Goal: Task Accomplishment & Management: Complete application form

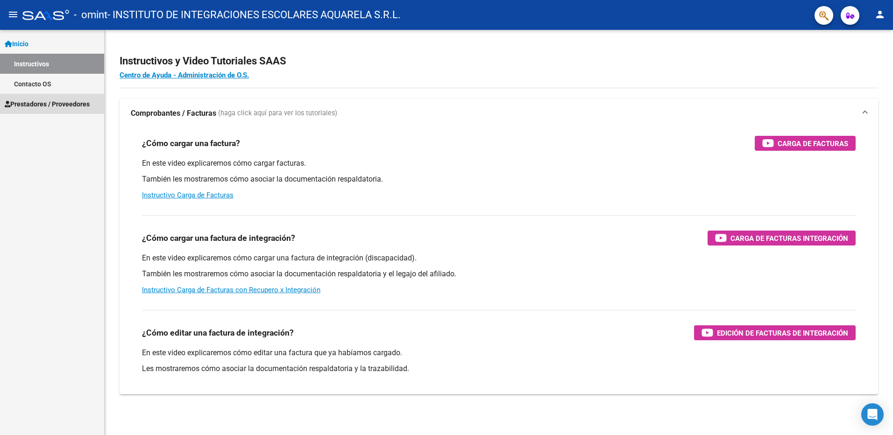
click at [37, 105] on span "Prestadores / Proveedores" at bounding box center [47, 104] width 85 height 10
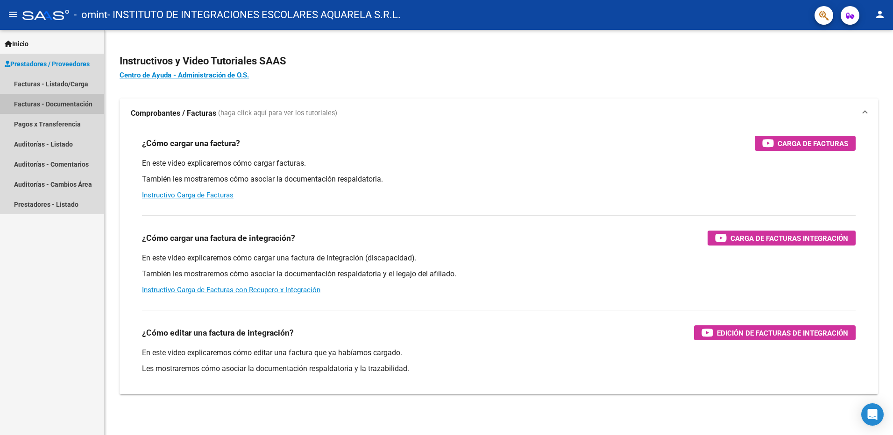
click at [27, 103] on link "Facturas - Documentación" at bounding box center [52, 104] width 104 height 20
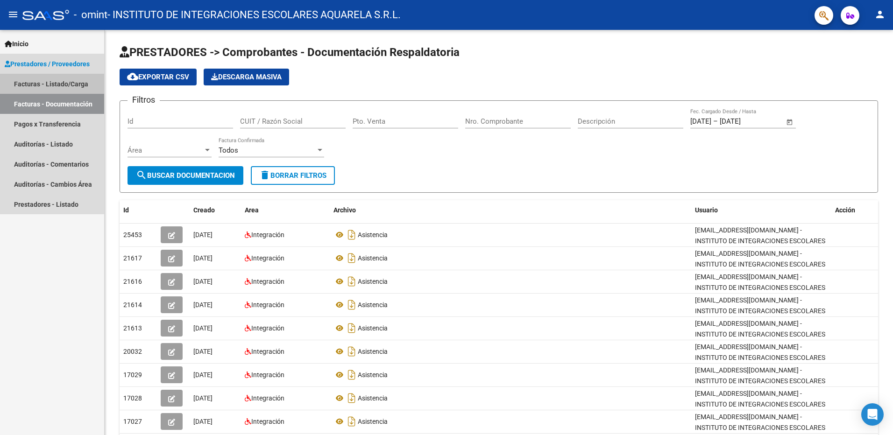
click at [28, 80] on link "Facturas - Listado/Carga" at bounding box center [52, 84] width 104 height 20
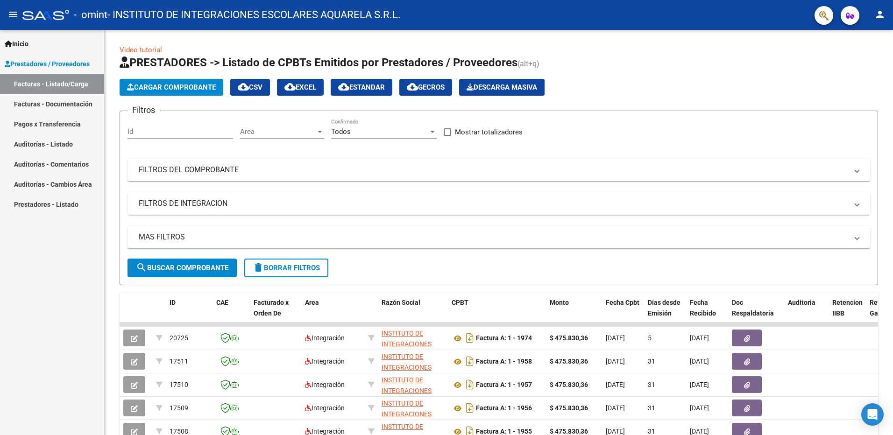
click at [152, 85] on span "Cargar Comprobante" at bounding box center [171, 87] width 89 height 8
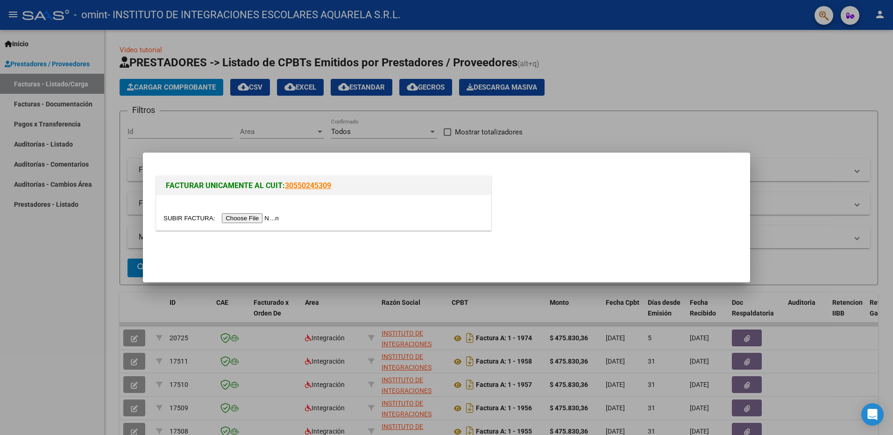
click at [232, 217] on input "file" at bounding box center [222, 218] width 118 height 10
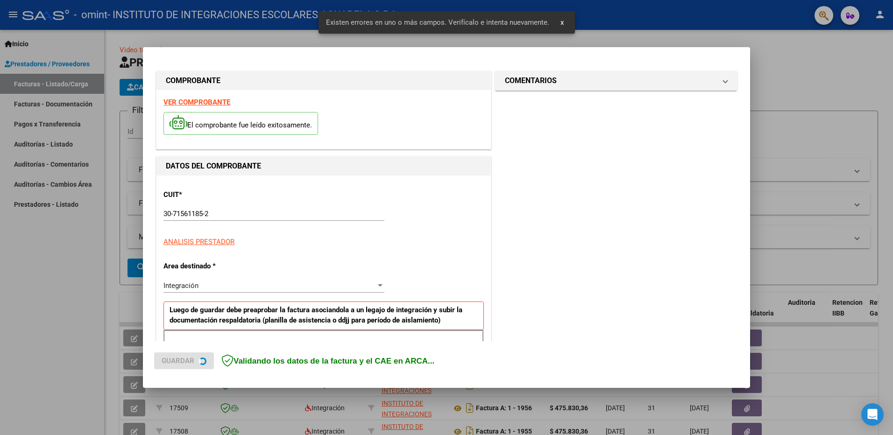
scroll to position [166, 0]
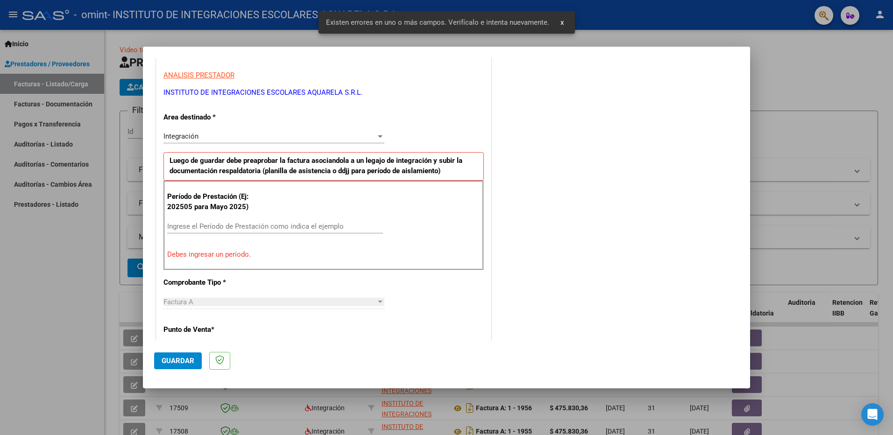
click at [225, 227] on input "Ingrese el Período de Prestación como indica el ejemplo" at bounding box center [275, 226] width 216 height 8
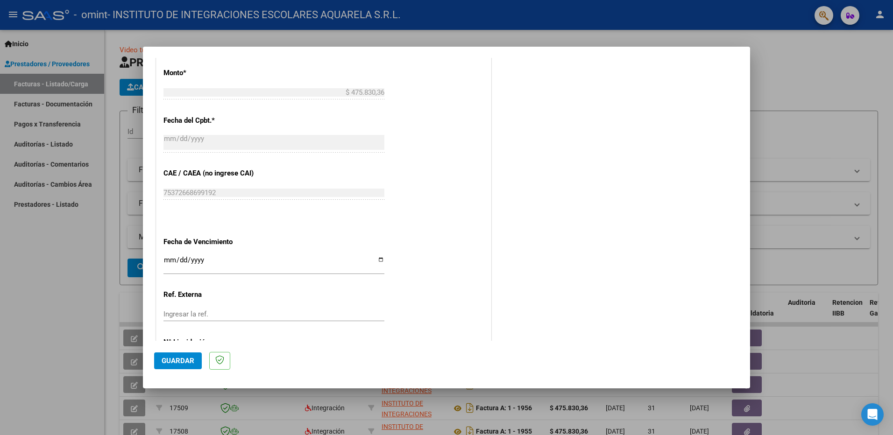
scroll to position [539, 0]
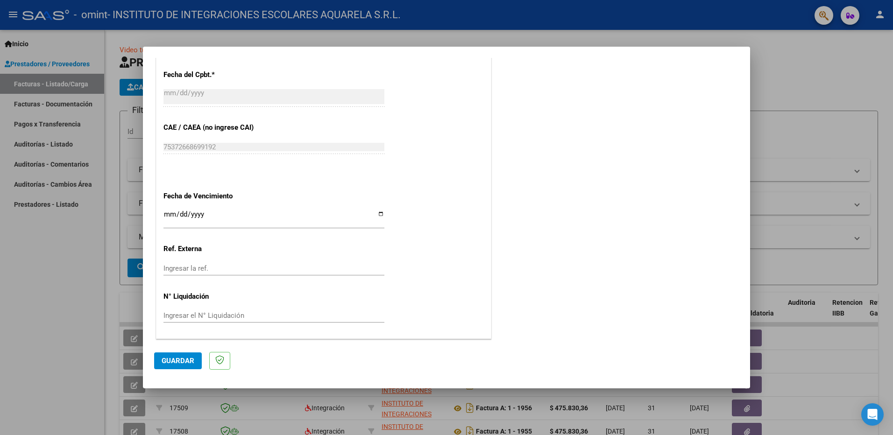
type input "202508"
click at [380, 214] on input "Ingresar la fecha" at bounding box center [273, 218] width 221 height 15
type input "[DATE]"
click at [163, 361] on span "Guardar" at bounding box center [178, 361] width 33 height 8
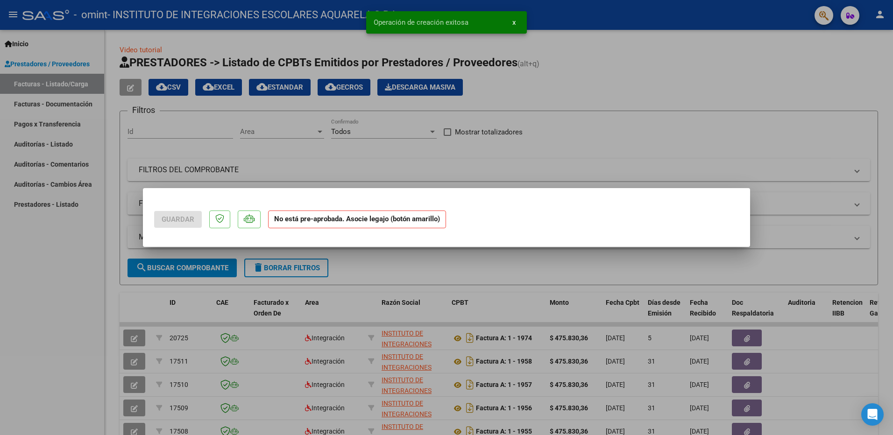
scroll to position [0, 0]
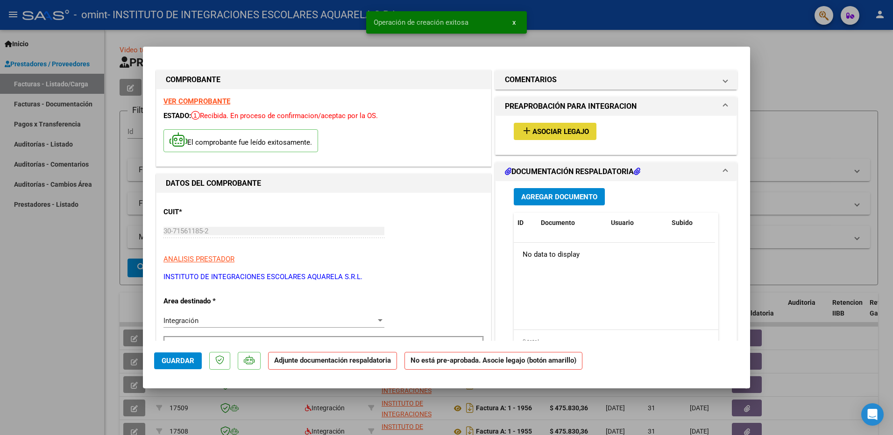
click at [543, 129] on span "Asociar Legajo" at bounding box center [560, 131] width 57 height 8
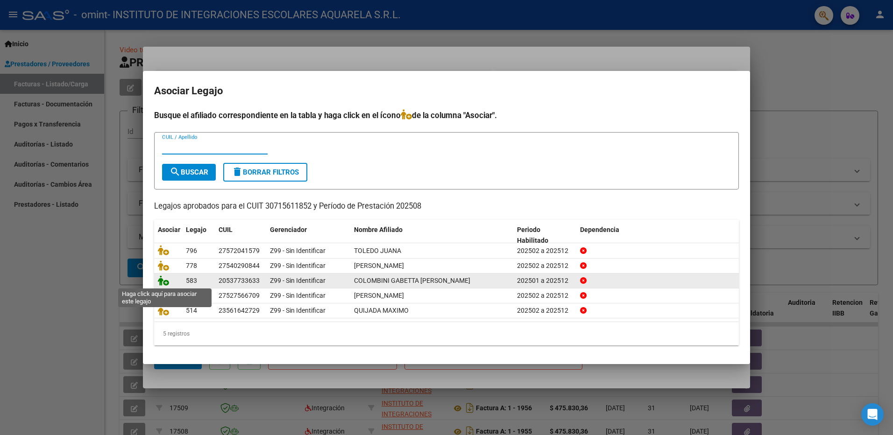
click at [163, 282] on icon at bounding box center [163, 281] width 11 height 10
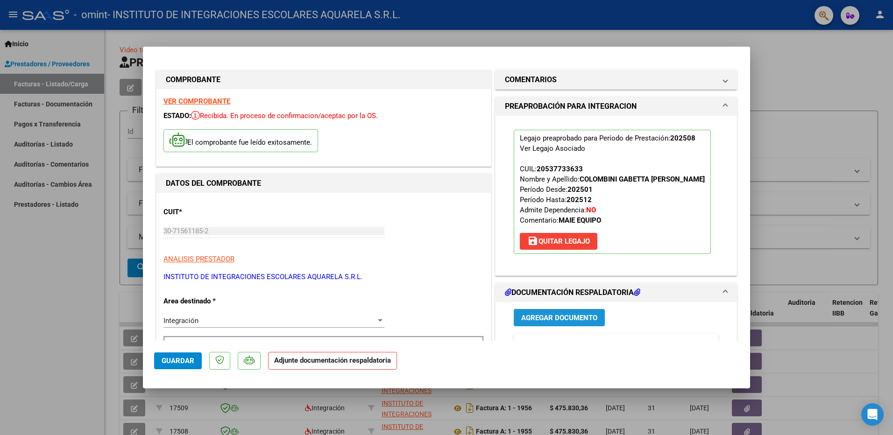
click at [536, 322] on span "Agregar Documento" at bounding box center [559, 318] width 76 height 8
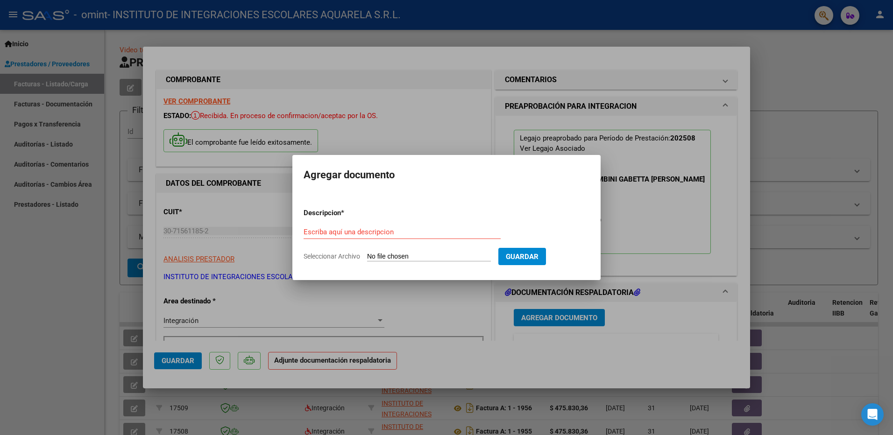
click at [340, 226] on div "Escriba aquí una descripcion" at bounding box center [402, 232] width 197 height 14
click at [337, 234] on input "Escriba aquí una descripcion" at bounding box center [402, 232] width 197 height 8
type input "asistencia"
click at [321, 256] on span "Seleccionar Archivo" at bounding box center [332, 256] width 57 height 7
click at [367, 256] on input "Seleccionar Archivo" at bounding box center [429, 257] width 124 height 9
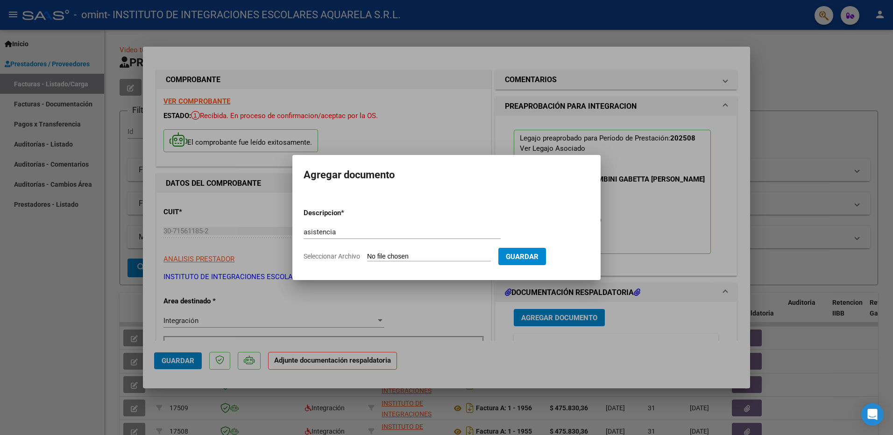
type input "C:\fakepath\COLOMBINI131.pdf"
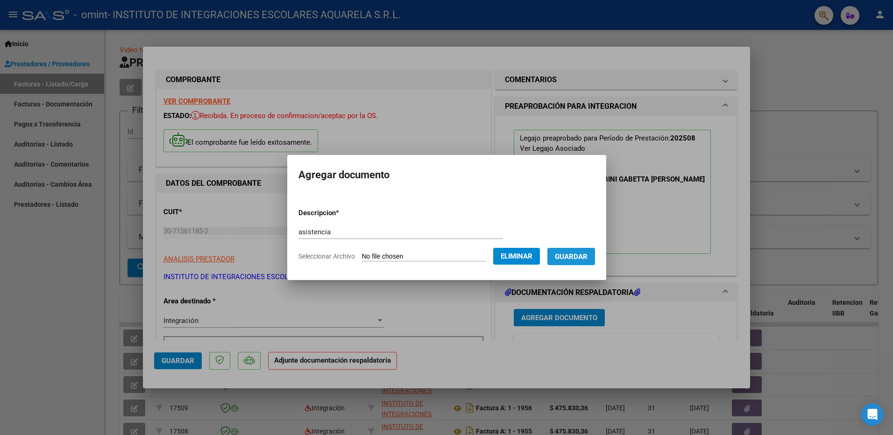
click at [585, 255] on span "Guardar" at bounding box center [571, 257] width 33 height 8
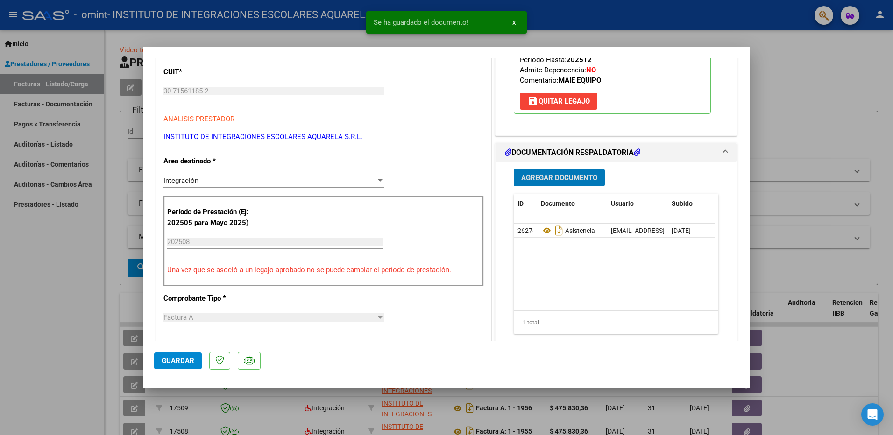
scroll to position [327, 0]
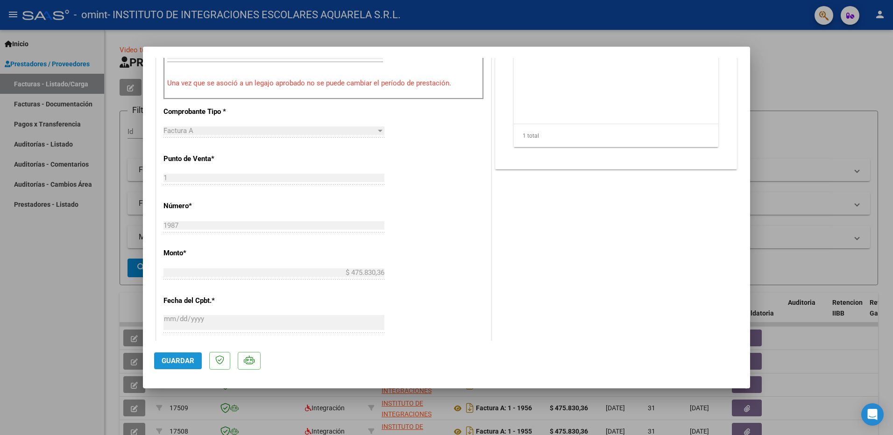
click at [173, 361] on span "Guardar" at bounding box center [178, 361] width 33 height 8
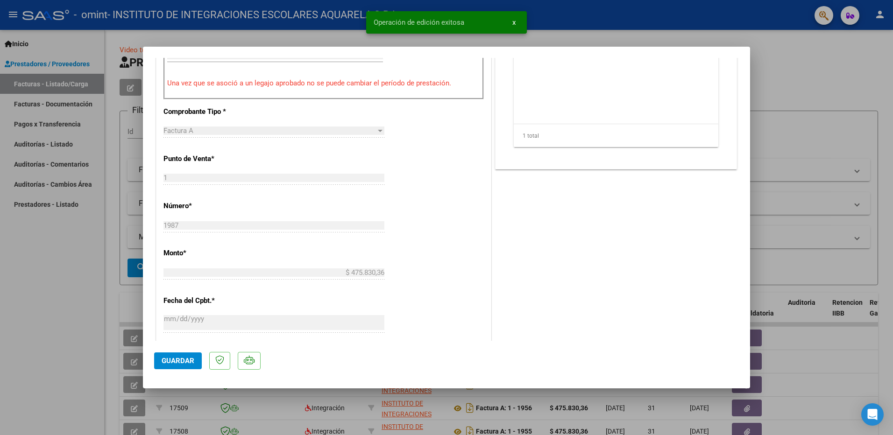
click at [514, 21] on span "x" at bounding box center [513, 22] width 3 height 8
click at [163, 358] on span "Guardar" at bounding box center [178, 361] width 33 height 8
click at [514, 21] on span "x" at bounding box center [513, 22] width 3 height 8
drag, startPoint x: 33, startPoint y: 305, endPoint x: 95, endPoint y: 247, distance: 84.9
click at [33, 304] on div at bounding box center [446, 217] width 893 height 435
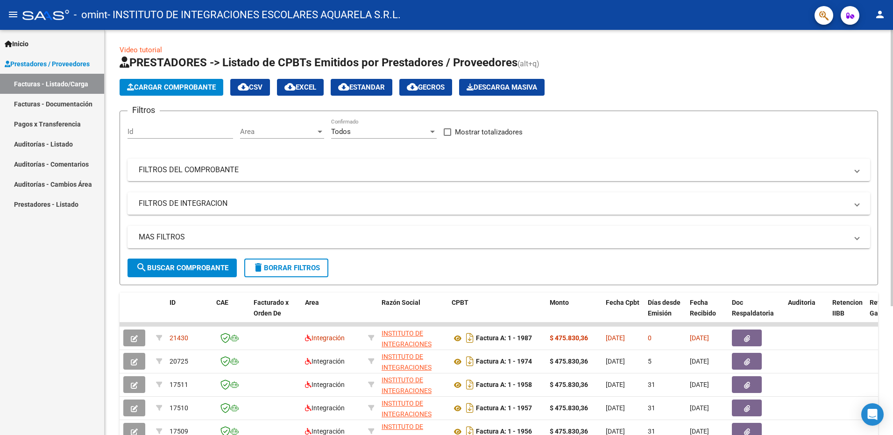
click at [182, 83] on span "Cargar Comprobante" at bounding box center [171, 87] width 89 height 8
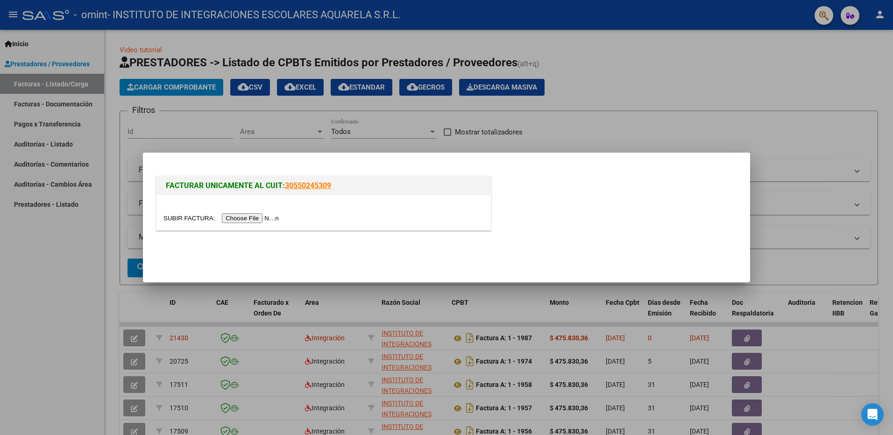
click at [234, 216] on input "file" at bounding box center [222, 218] width 118 height 10
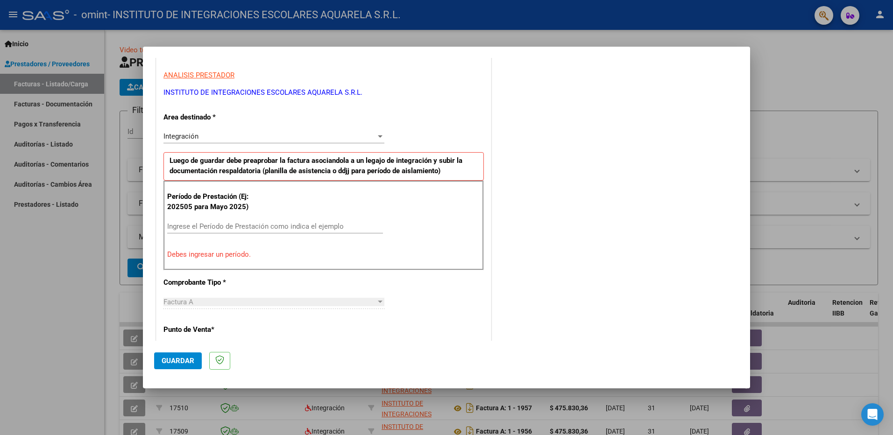
scroll to position [213, 0]
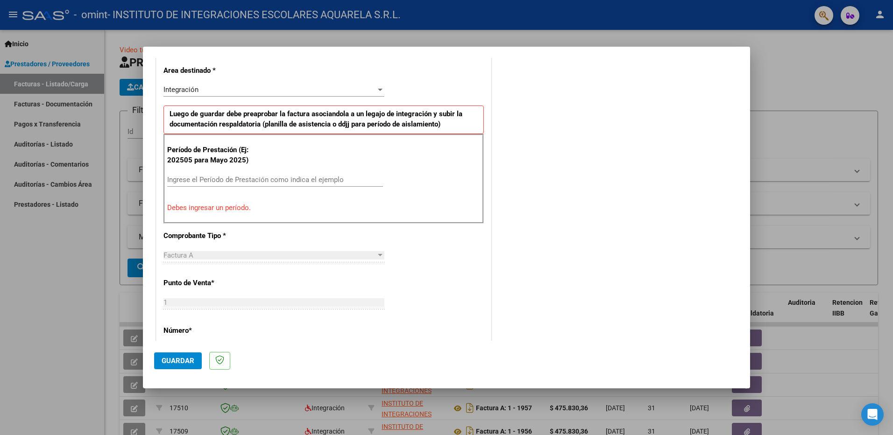
click at [181, 178] on input "Ingrese el Período de Prestación como indica el ejemplo" at bounding box center [275, 180] width 216 height 8
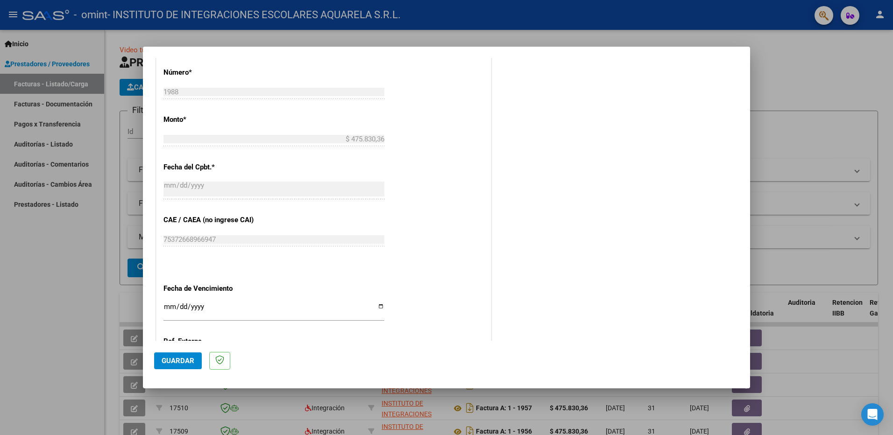
scroll to position [539, 0]
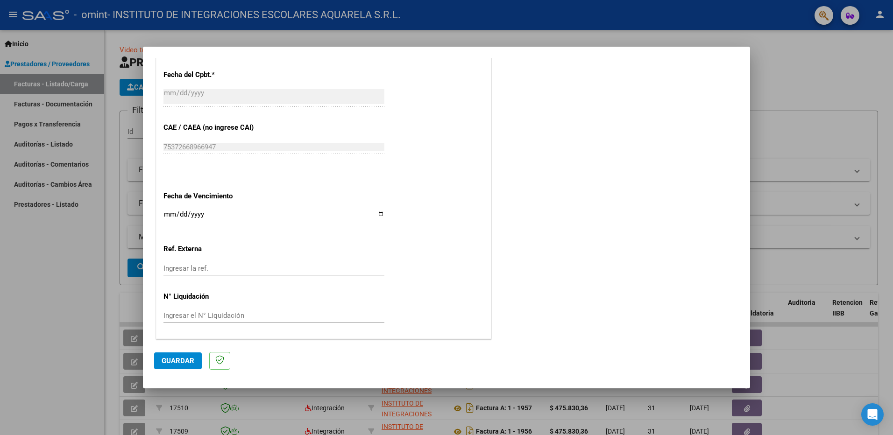
type input "202508"
click at [378, 213] on input "Ingresar la fecha" at bounding box center [273, 218] width 221 height 15
type input "[DATE]"
click at [168, 356] on button "Guardar" at bounding box center [178, 361] width 48 height 17
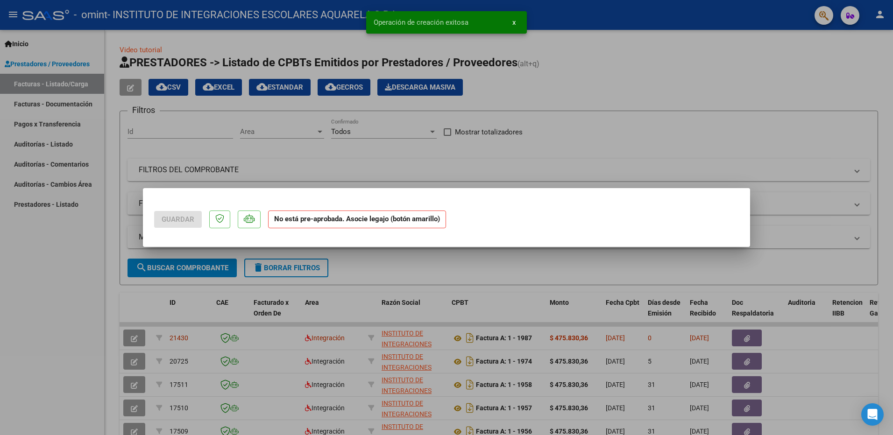
scroll to position [0, 0]
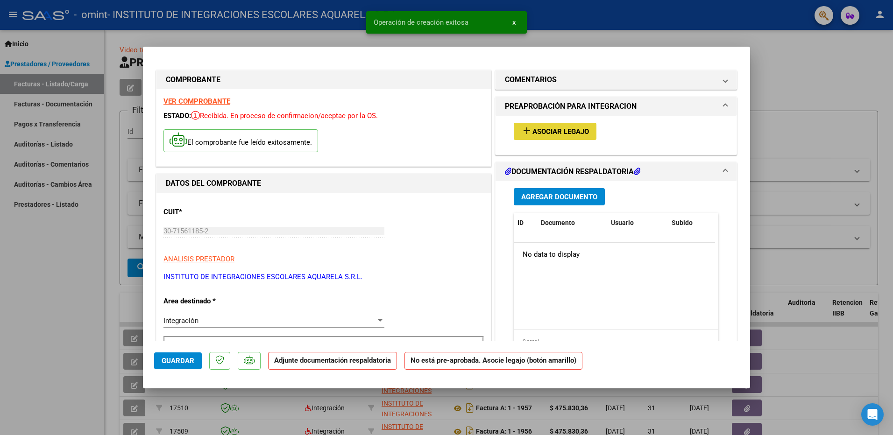
click at [550, 131] on span "Asociar Legajo" at bounding box center [560, 131] width 57 height 8
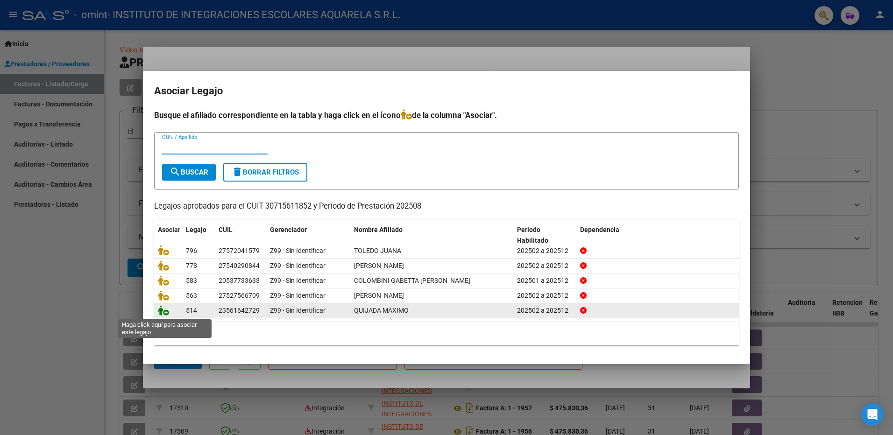
click at [163, 312] on icon at bounding box center [163, 310] width 11 height 10
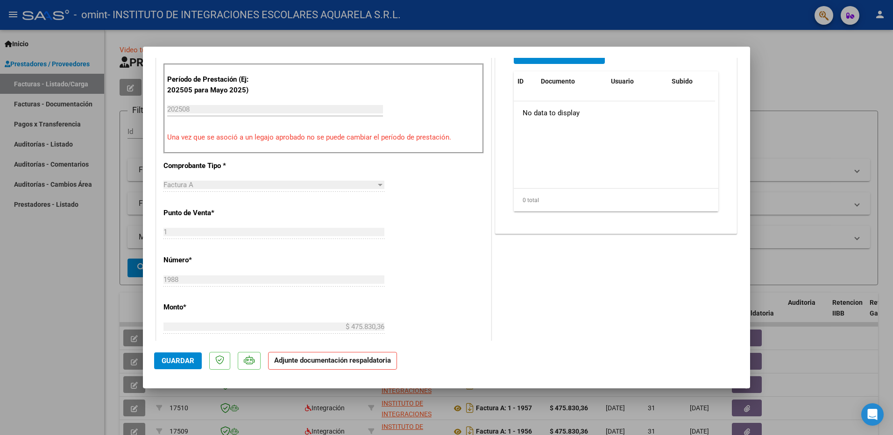
scroll to position [86, 0]
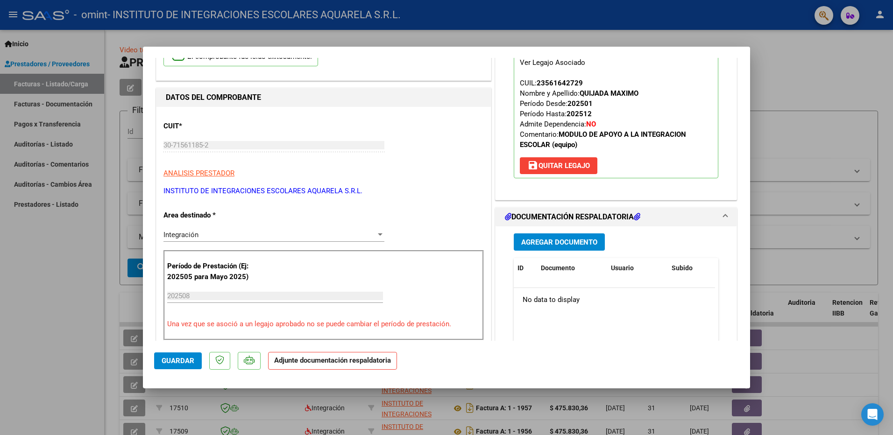
click at [545, 239] on span "Agregar Documento" at bounding box center [559, 242] width 76 height 8
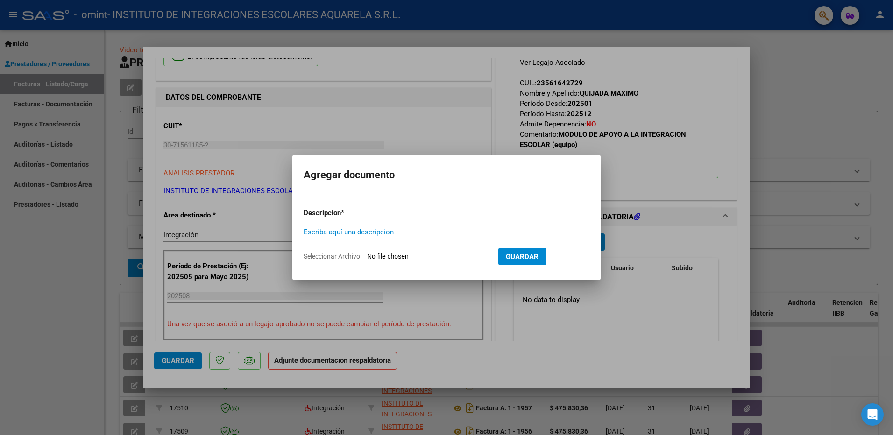
click at [322, 233] on input "Escriba aquí una descripcion" at bounding box center [402, 232] width 197 height 8
type input "asistencia"
click at [338, 256] on span "Seleccionar Archivo" at bounding box center [332, 256] width 57 height 7
click at [367, 256] on input "Seleccionar Archivo" at bounding box center [429, 257] width 124 height 9
type input "C:\fakepath\QUIJADA130.pdf"
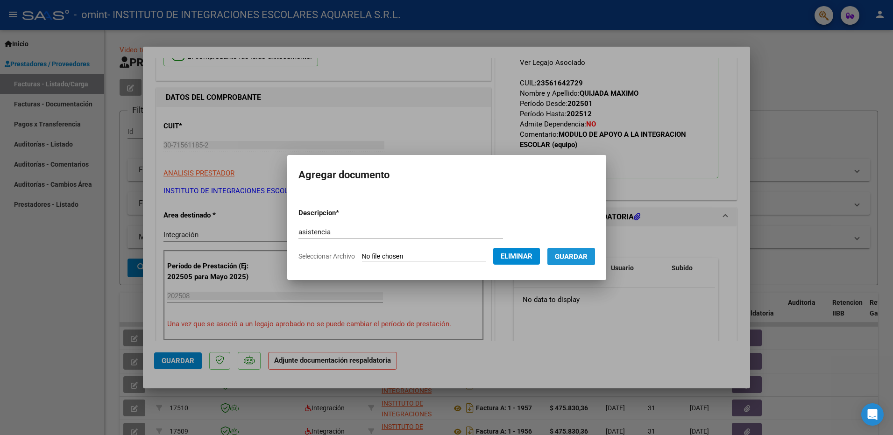
click at [587, 256] on span "Guardar" at bounding box center [571, 257] width 33 height 8
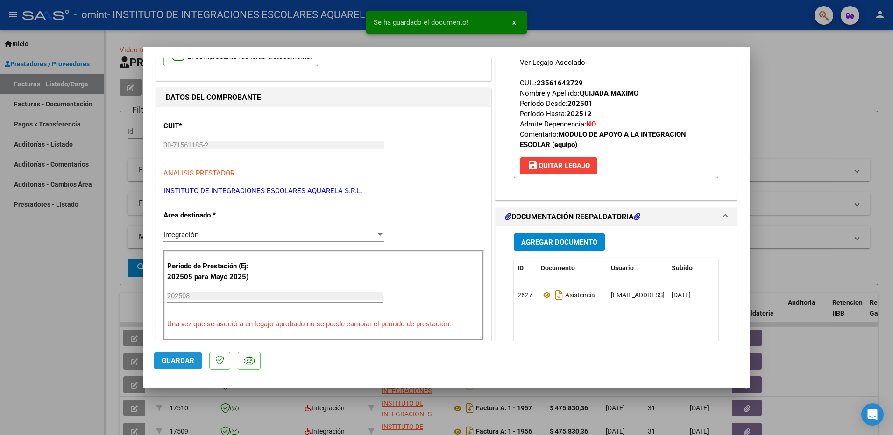
click at [173, 362] on span "Guardar" at bounding box center [178, 361] width 33 height 8
click at [515, 21] on span "x" at bounding box center [513, 22] width 3 height 8
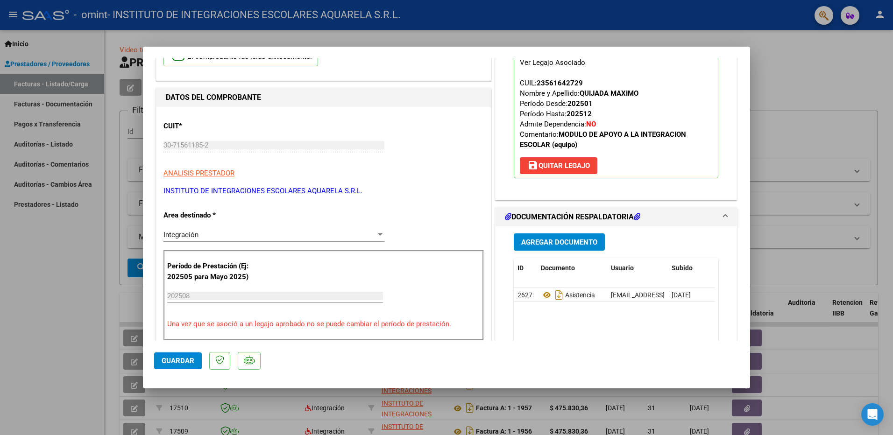
click at [20, 317] on div at bounding box center [446, 217] width 893 height 435
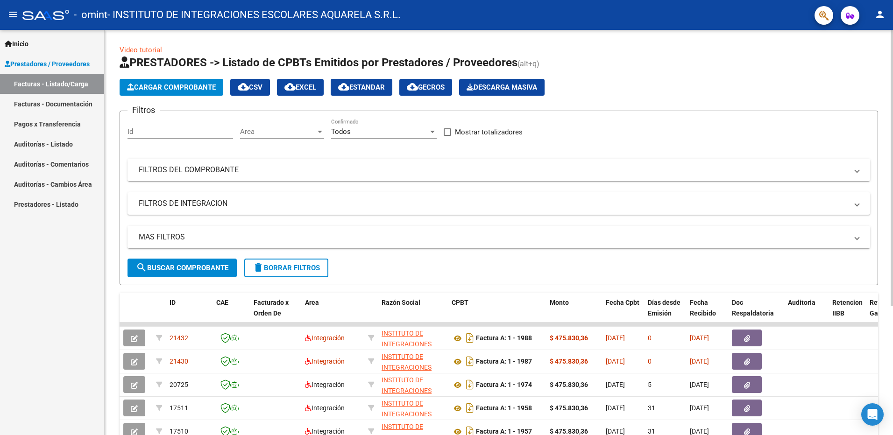
click at [170, 87] on span "Cargar Comprobante" at bounding box center [171, 87] width 89 height 8
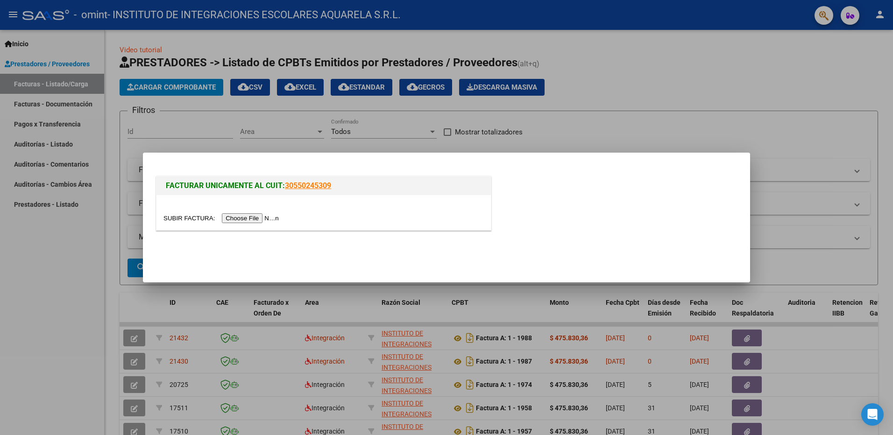
click at [244, 217] on input "file" at bounding box center [222, 218] width 118 height 10
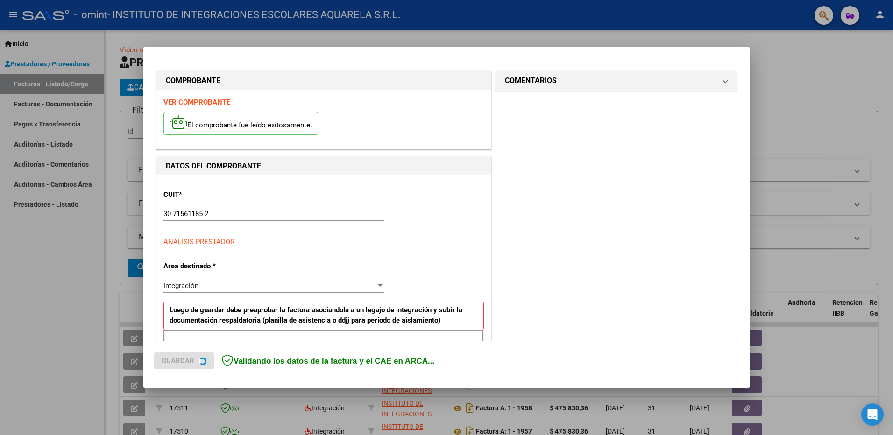
scroll to position [166, 0]
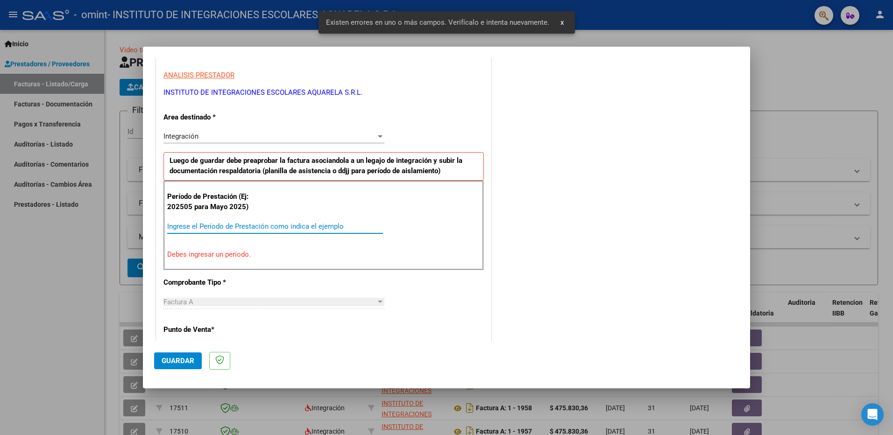
click at [220, 227] on input "Ingrese el Período de Prestación como indica el ejemplo" at bounding box center [275, 226] width 216 height 8
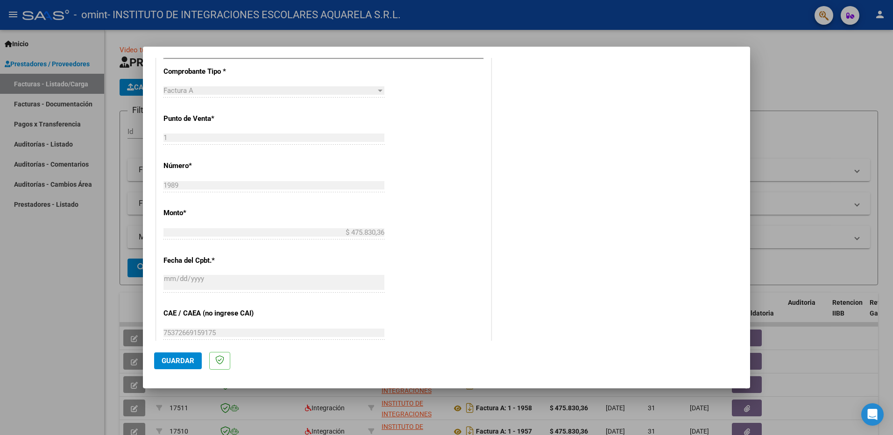
scroll to position [493, 0]
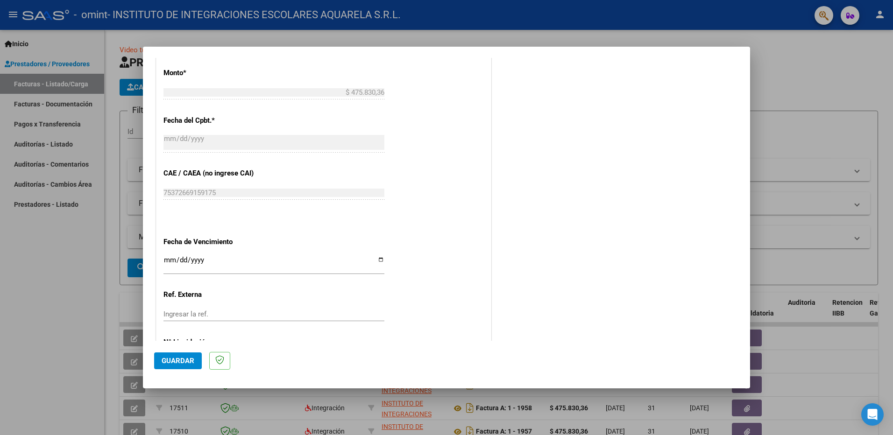
type input "202508"
click at [379, 260] on input "Ingresar la fecha" at bounding box center [273, 263] width 221 height 15
type input "[DATE]"
click at [174, 356] on button "Guardar" at bounding box center [178, 361] width 48 height 17
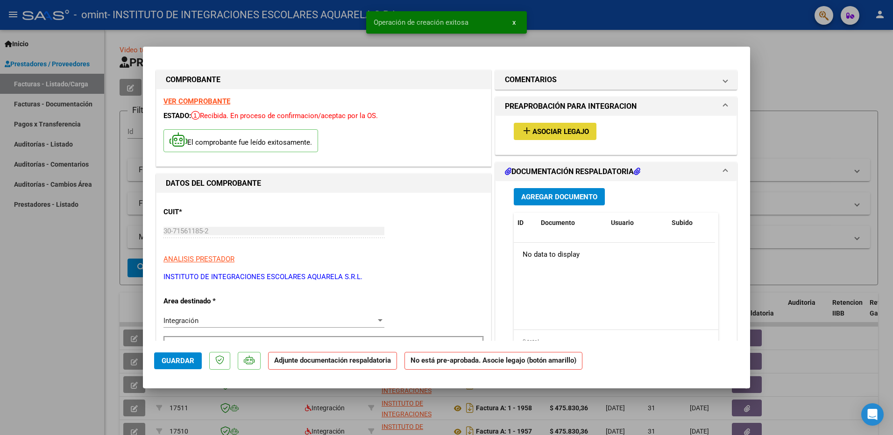
click at [562, 128] on span "Asociar Legajo" at bounding box center [560, 131] width 57 height 8
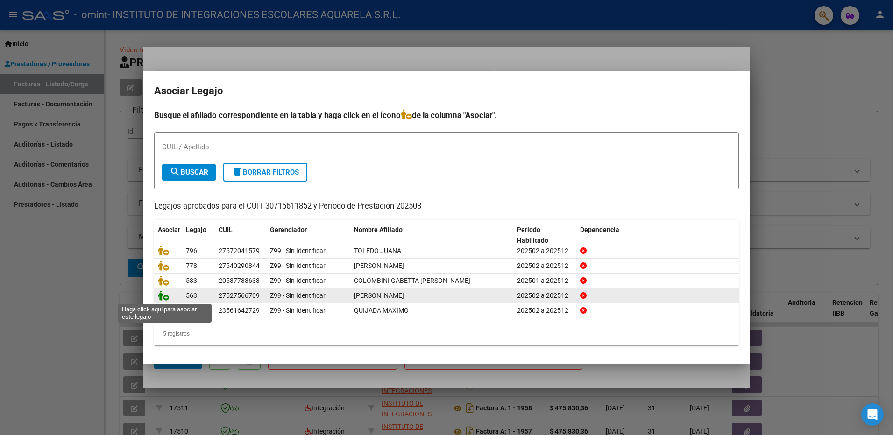
click at [163, 295] on icon at bounding box center [163, 295] width 11 height 10
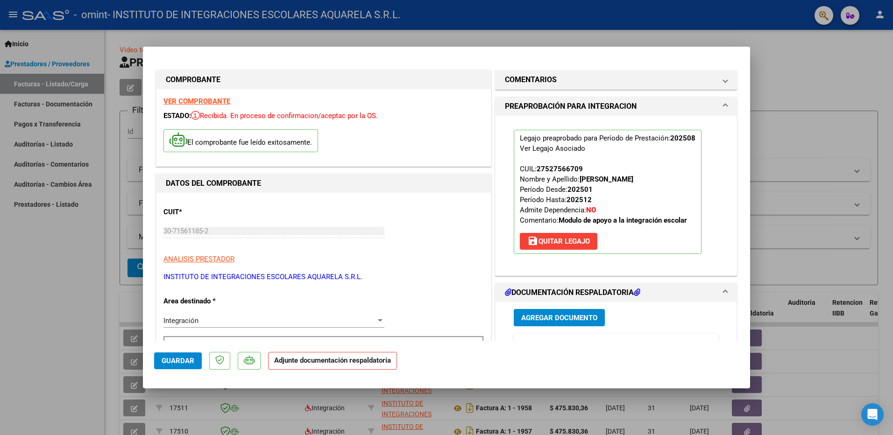
click at [561, 317] on span "Agregar Documento" at bounding box center [559, 318] width 76 height 8
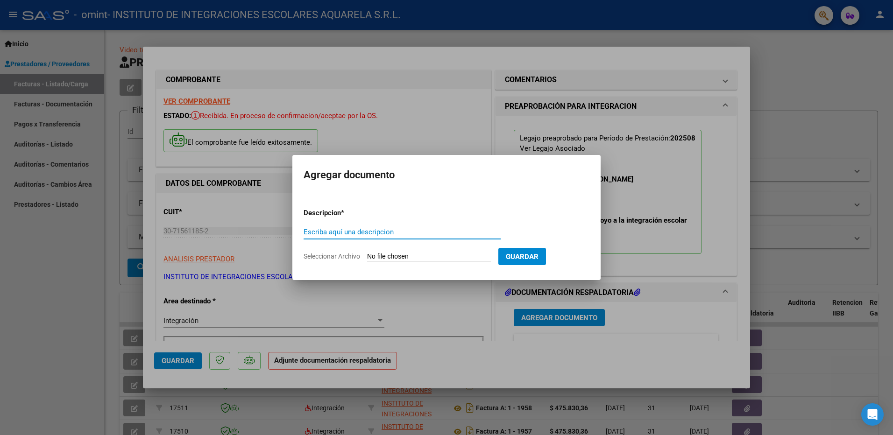
click at [318, 233] on input "Escriba aquí una descripcion" at bounding box center [402, 232] width 197 height 8
type input "asistencia"
click at [311, 255] on span "Seleccionar Archivo" at bounding box center [332, 256] width 57 height 7
click at [367, 255] on input "Seleccionar Archivo" at bounding box center [429, 257] width 124 height 9
type input "C:\fakepath\GARCIA MARTINA134.pdf"
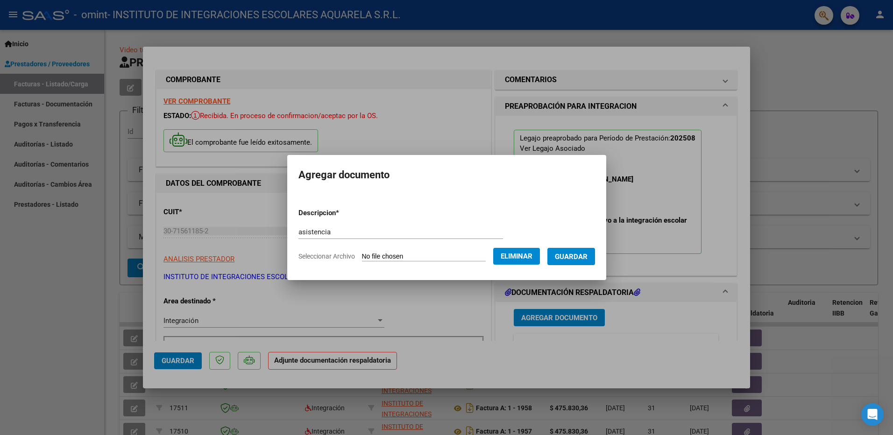
click at [588, 256] on span "Guardar" at bounding box center [571, 257] width 33 height 8
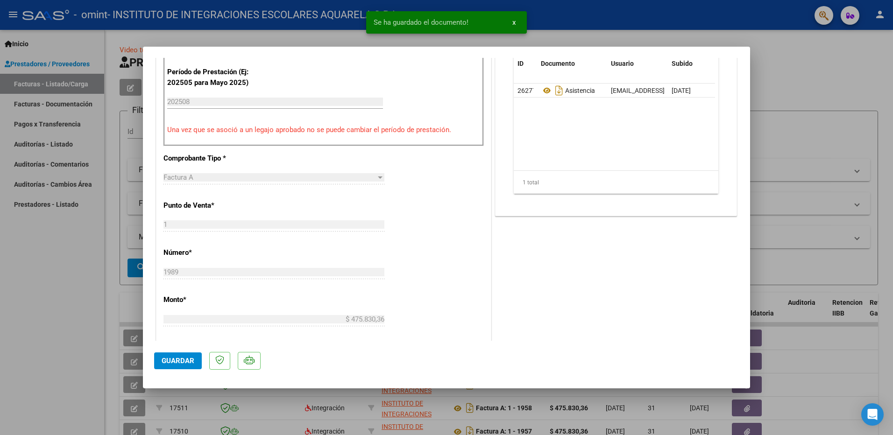
scroll to position [327, 0]
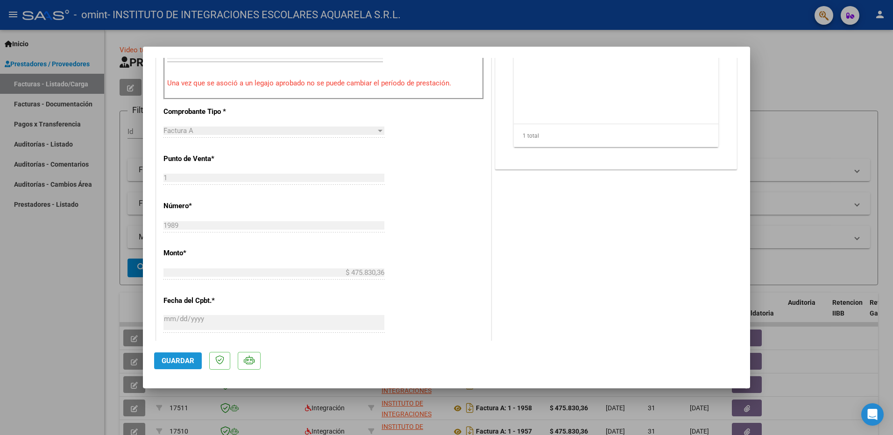
click at [180, 361] on span "Guardar" at bounding box center [178, 361] width 33 height 8
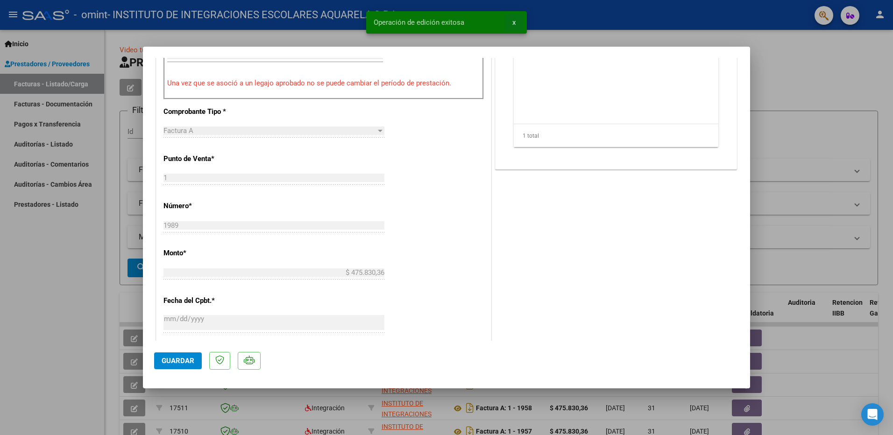
click at [513, 23] on span "x" at bounding box center [513, 22] width 3 height 8
click at [73, 256] on div at bounding box center [446, 217] width 893 height 435
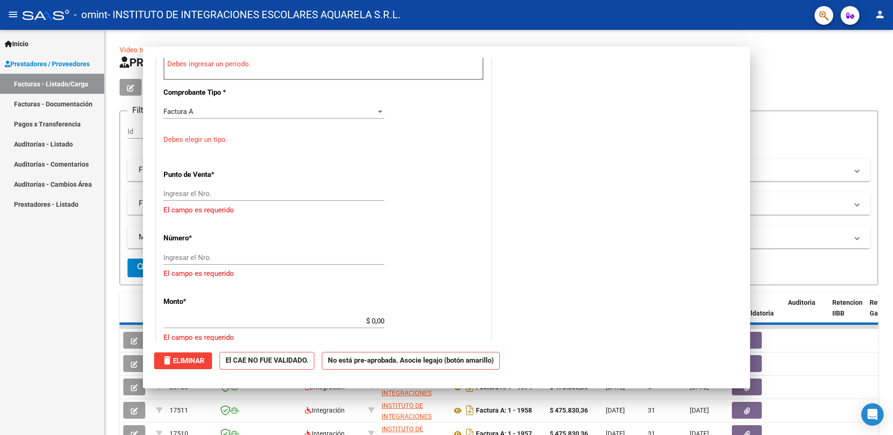
scroll to position [0, 0]
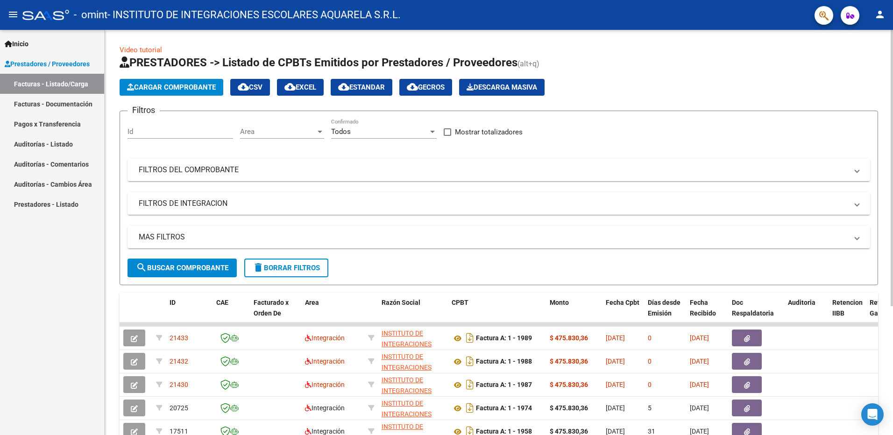
click at [178, 87] on span "Cargar Comprobante" at bounding box center [171, 87] width 89 height 8
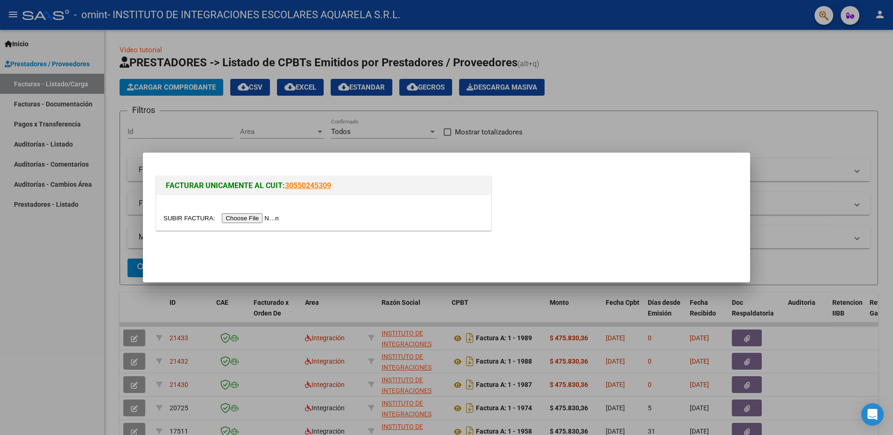
click at [235, 219] on input "file" at bounding box center [222, 218] width 118 height 10
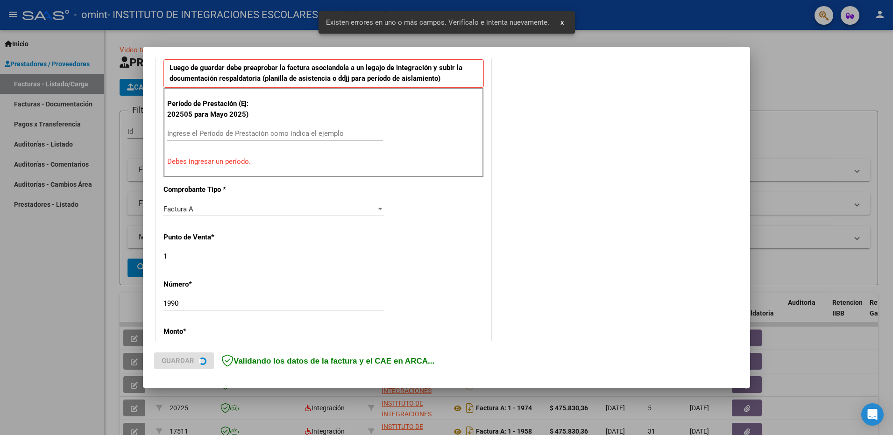
scroll to position [306, 0]
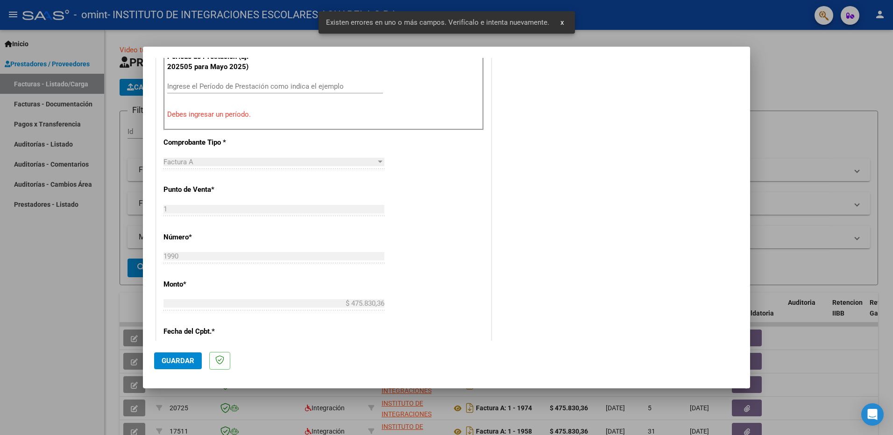
click at [182, 86] on input "Ingrese el Período de Prestación como indica el ejemplo" at bounding box center [275, 86] width 216 height 8
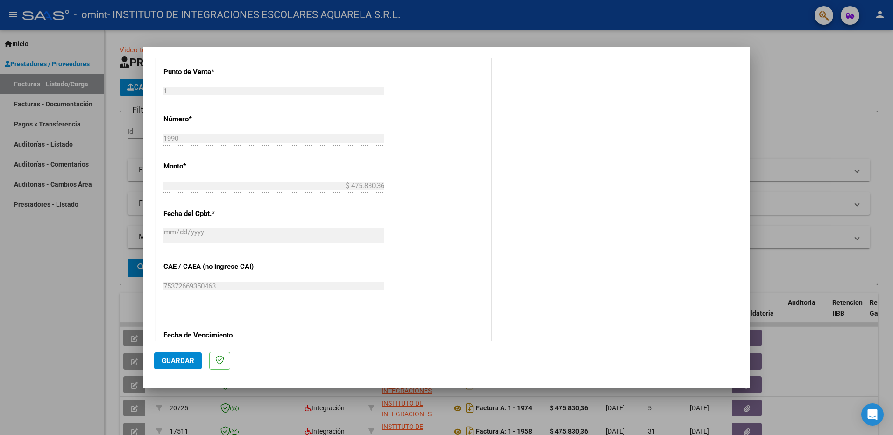
scroll to position [493, 0]
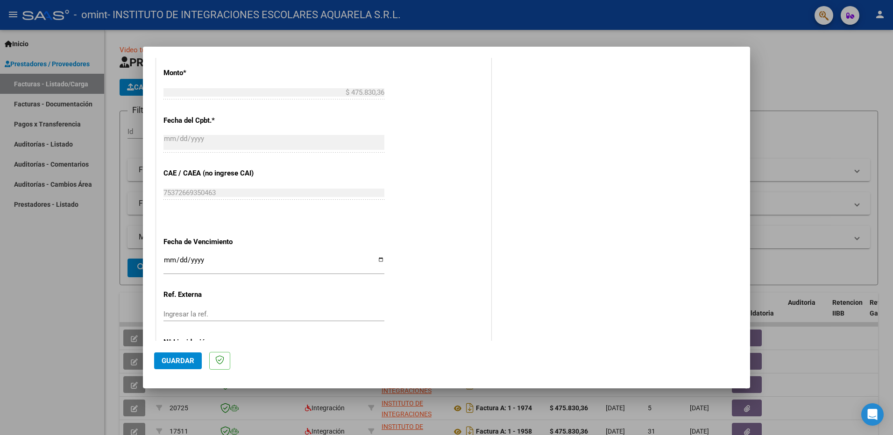
type input "202508"
click at [377, 259] on input "Ingresar la fecha" at bounding box center [273, 263] width 221 height 15
type input "[DATE]"
click at [179, 361] on span "Guardar" at bounding box center [178, 361] width 33 height 8
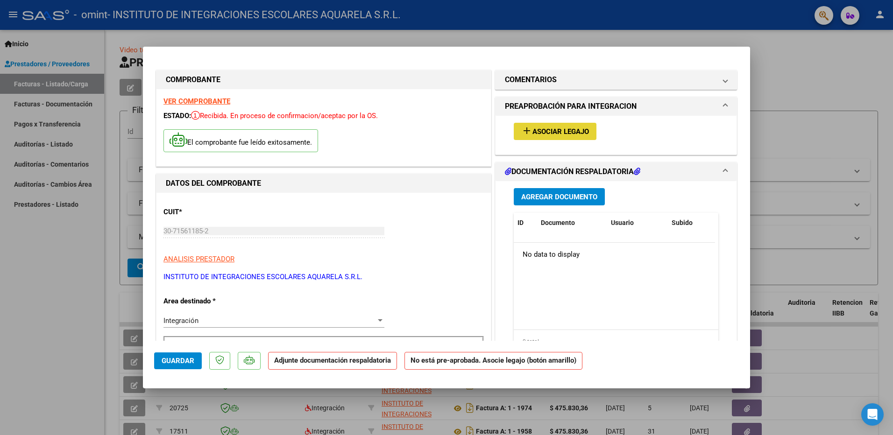
click at [548, 128] on span "Asociar Legajo" at bounding box center [560, 131] width 57 height 8
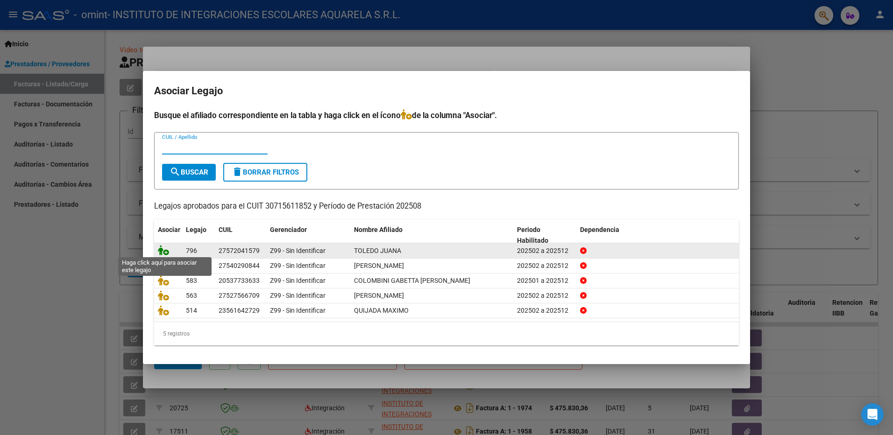
click at [162, 248] on icon at bounding box center [163, 250] width 11 height 10
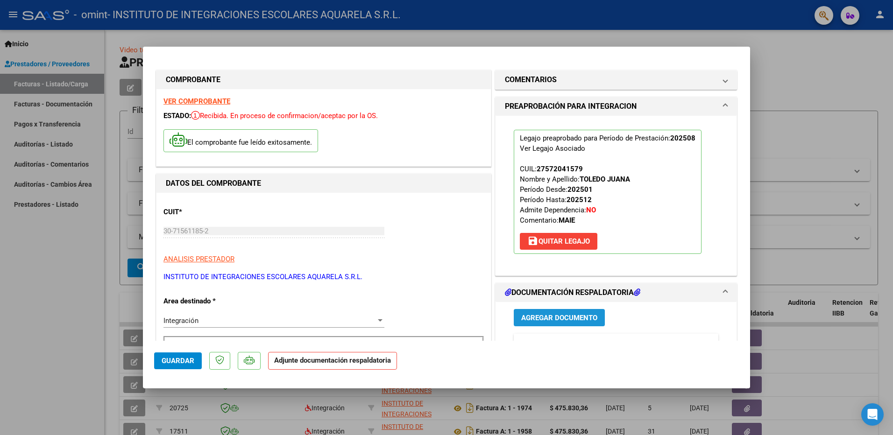
click at [531, 318] on span "Agregar Documento" at bounding box center [559, 318] width 76 height 8
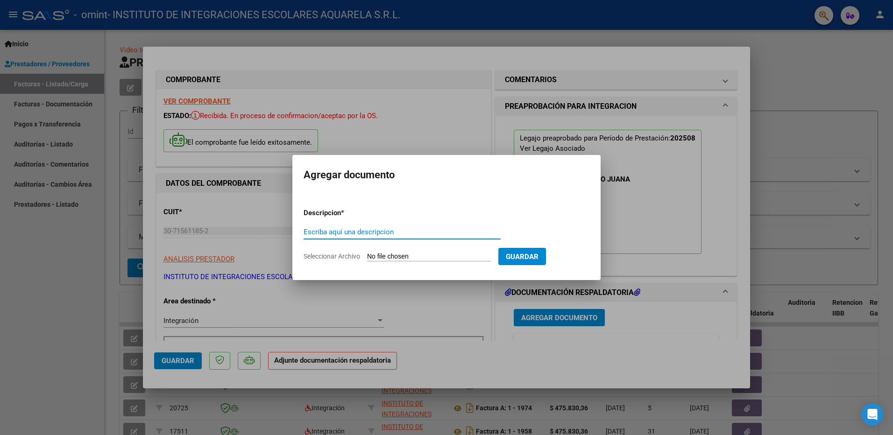
click at [355, 231] on input "Escriba aquí una descripcion" at bounding box center [402, 232] width 197 height 8
type input "asistencia"
click at [312, 257] on span "Seleccionar Archivo" at bounding box center [332, 256] width 57 height 7
click at [367, 257] on input "Seleccionar Archivo" at bounding box center [429, 257] width 124 height 9
type input "C:\fakepath\TOLEDO132.pdf"
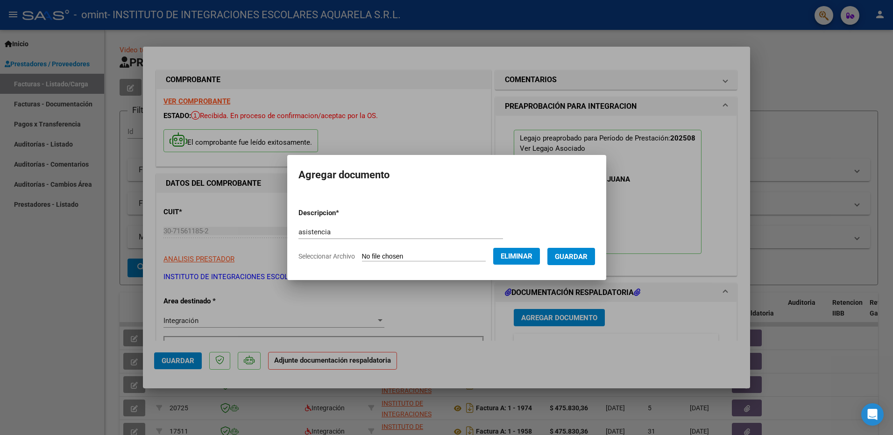
click at [588, 254] on span "Guardar" at bounding box center [571, 257] width 33 height 8
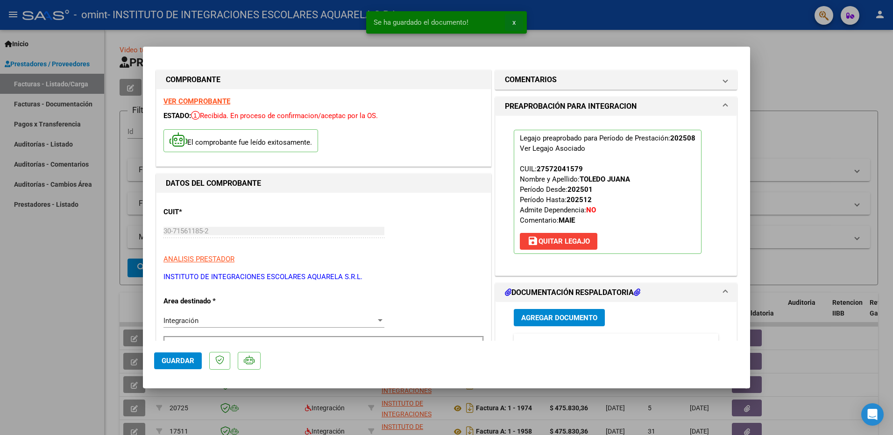
click at [513, 21] on span "x" at bounding box center [513, 22] width 3 height 8
click at [40, 313] on div at bounding box center [446, 217] width 893 height 435
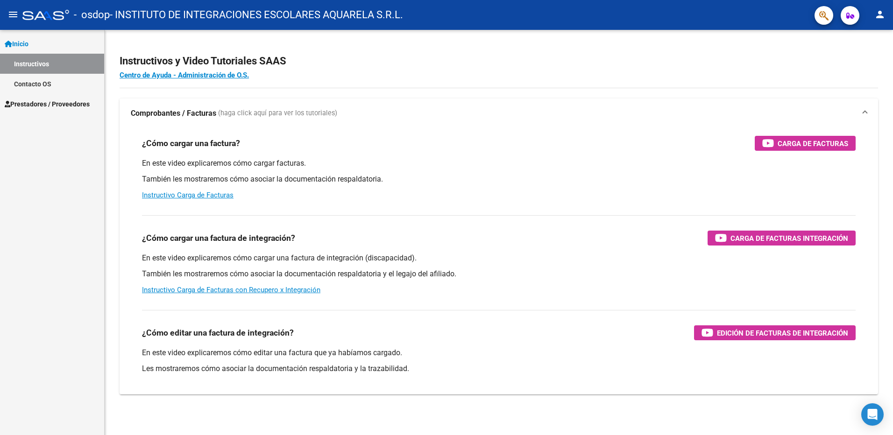
click at [25, 103] on span "Prestadores / Proveedores" at bounding box center [47, 104] width 85 height 10
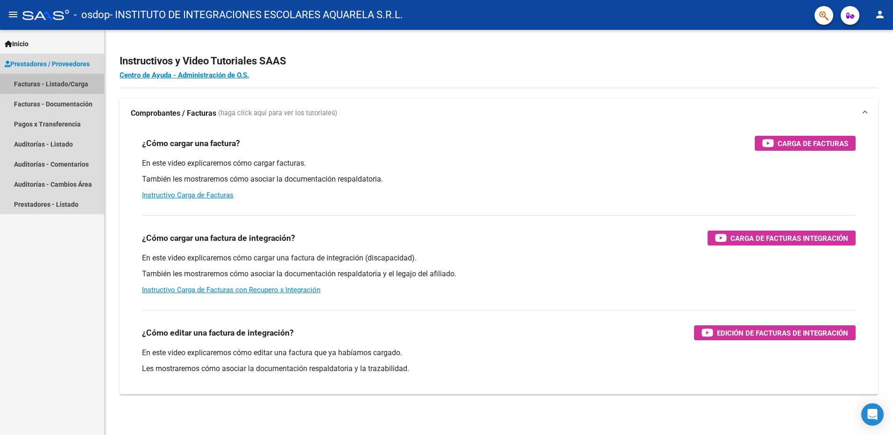
click at [21, 82] on link "Facturas - Listado/Carga" at bounding box center [52, 84] width 104 height 20
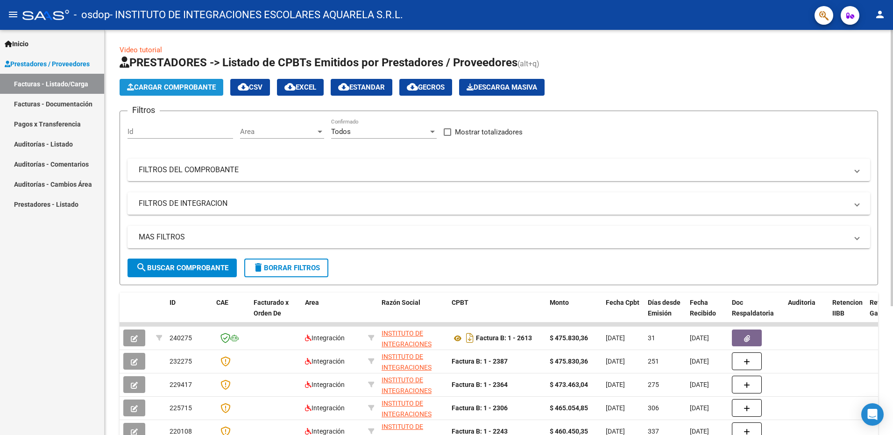
click at [164, 86] on span "Cargar Comprobante" at bounding box center [171, 87] width 89 height 8
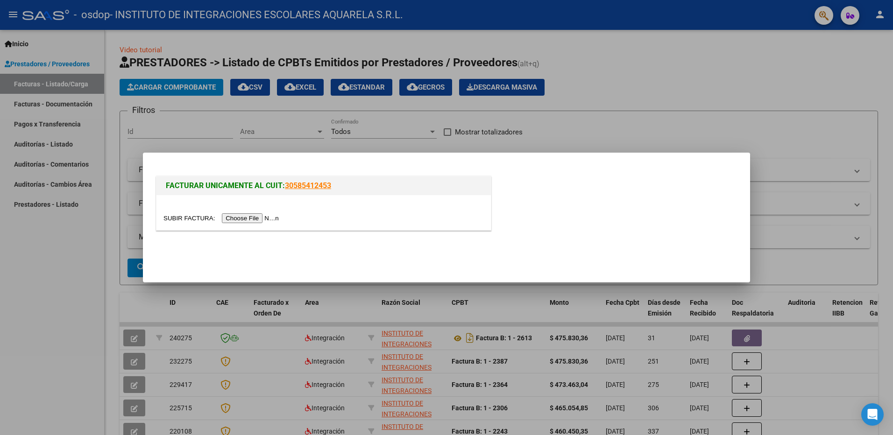
click at [249, 216] on input "file" at bounding box center [222, 218] width 118 height 10
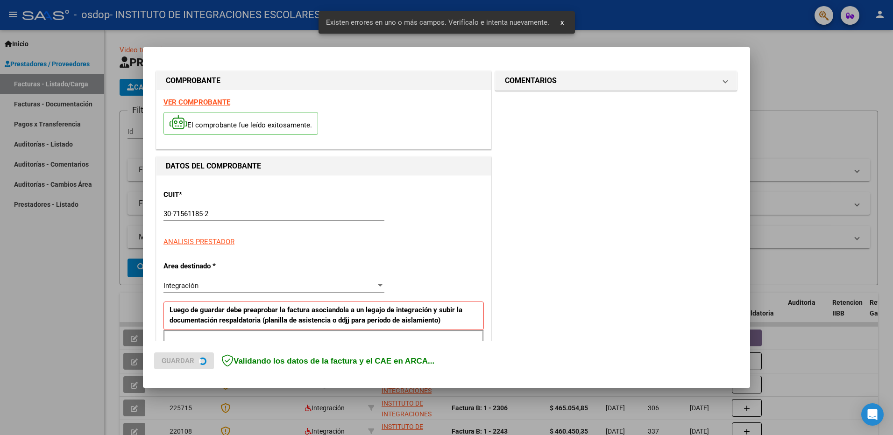
scroll to position [166, 0]
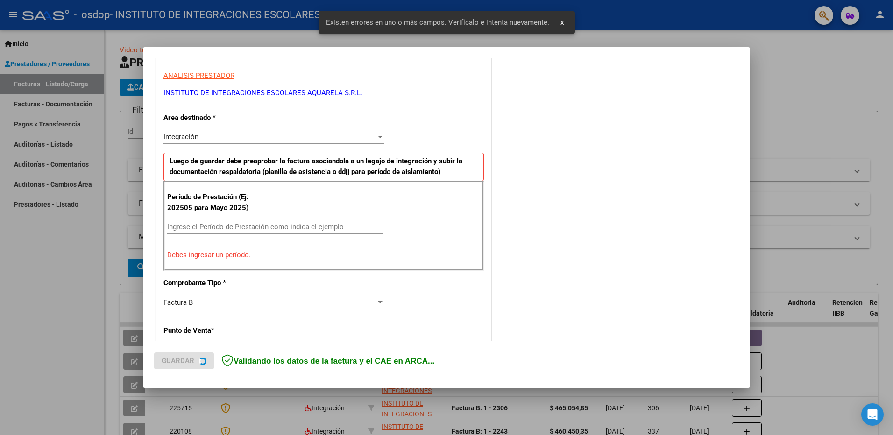
click at [184, 226] on input "Ingrese el Período de Prestación como indica el ejemplo" at bounding box center [275, 227] width 216 height 8
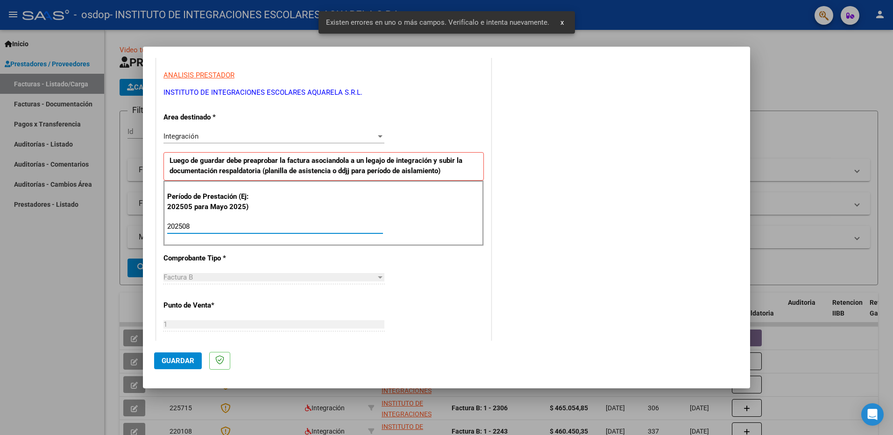
type input "202508"
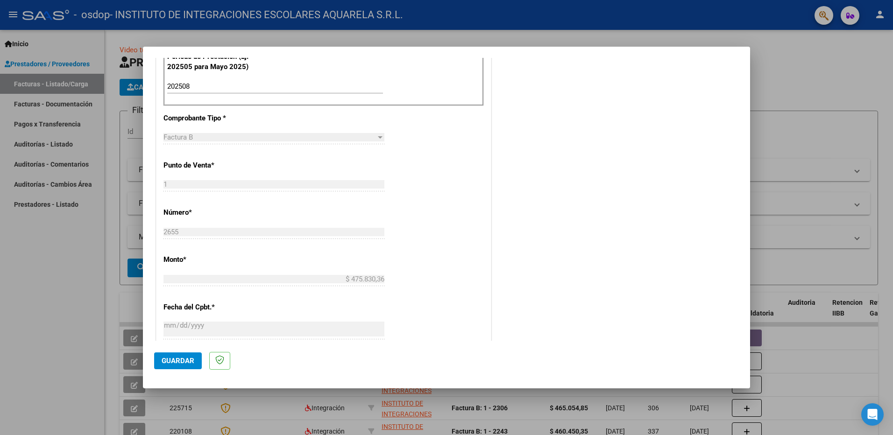
scroll to position [446, 0]
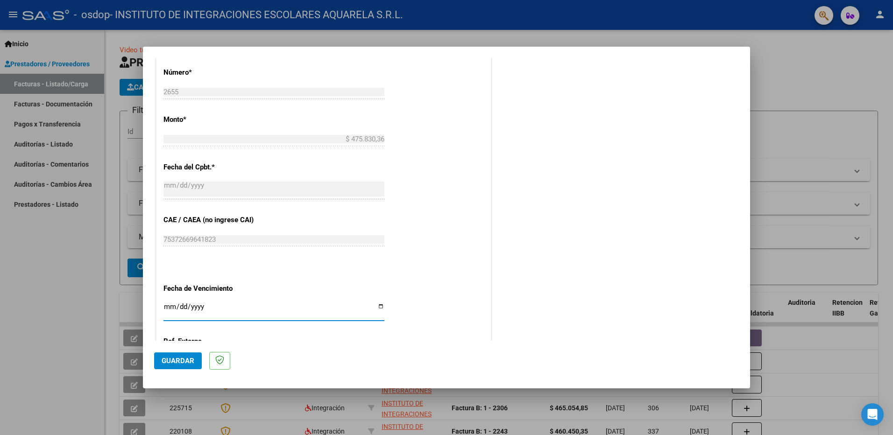
click at [377, 305] on input "Ingresar la fecha" at bounding box center [273, 310] width 221 height 15
type input "[DATE]"
click at [163, 361] on span "Guardar" at bounding box center [178, 361] width 33 height 8
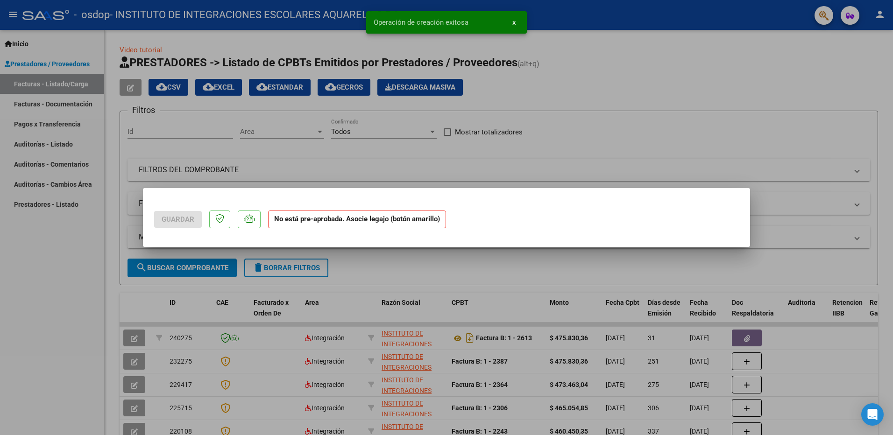
scroll to position [0, 0]
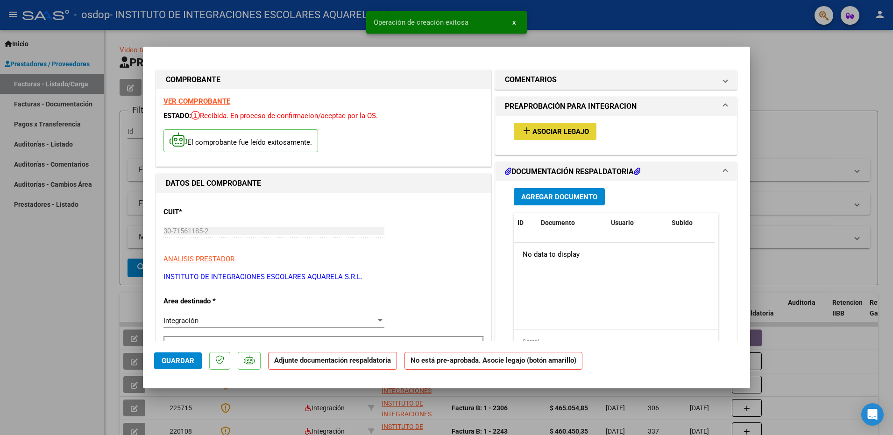
click at [576, 129] on span "Asociar Legajo" at bounding box center [560, 131] width 57 height 8
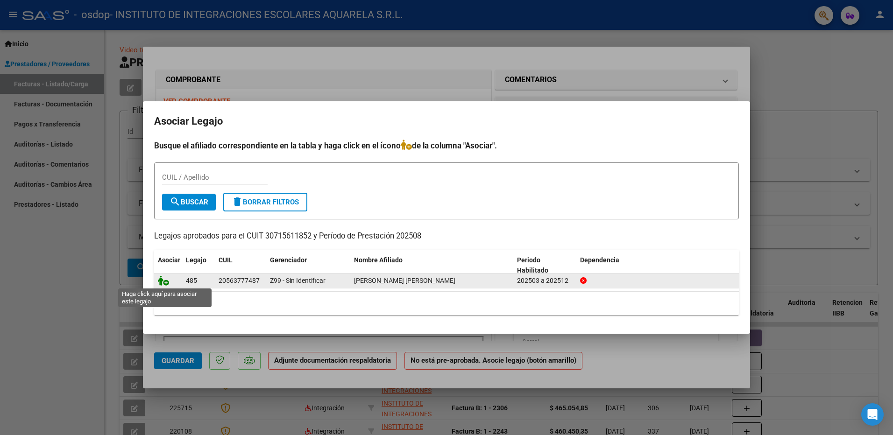
click at [163, 282] on icon at bounding box center [163, 281] width 11 height 10
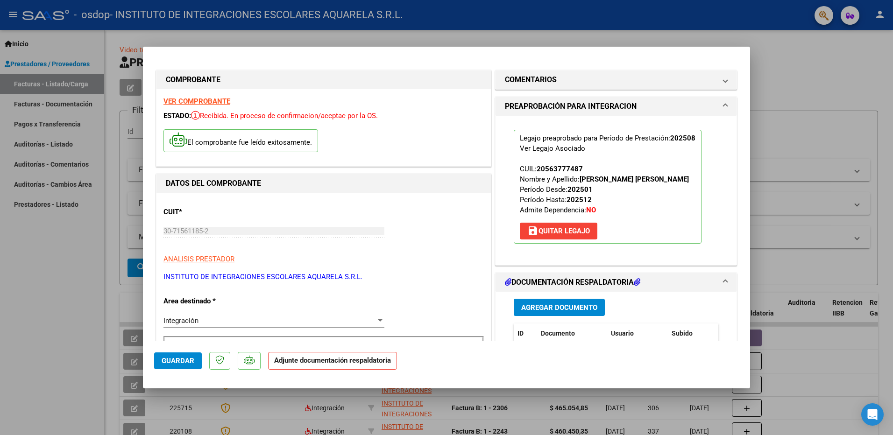
click at [565, 307] on span "Agregar Documento" at bounding box center [559, 308] width 76 height 8
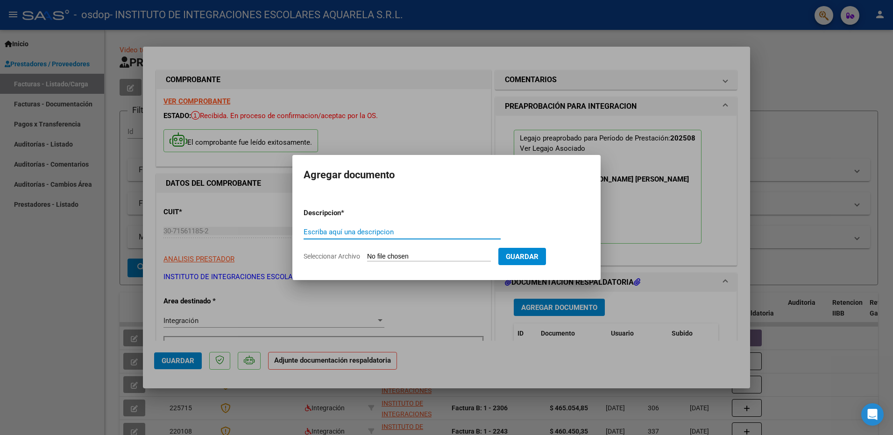
click at [369, 234] on input "Escriba aquí una descripcion" at bounding box center [402, 232] width 197 height 8
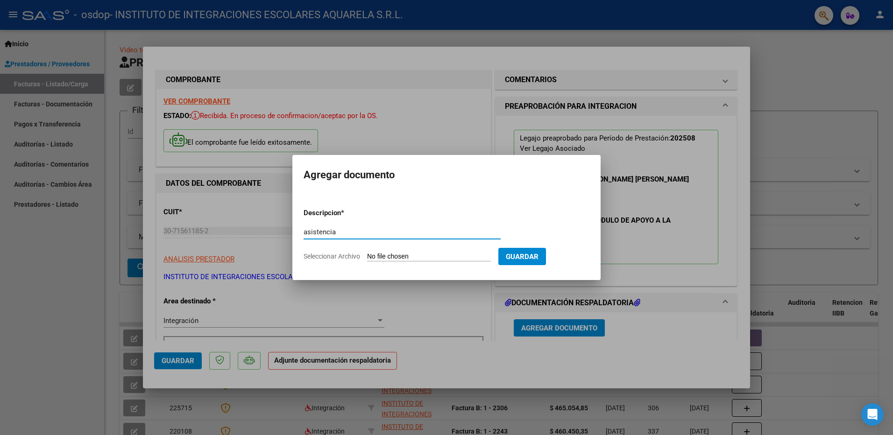
type input "asistencia"
click at [336, 256] on span "Seleccionar Archivo" at bounding box center [332, 256] width 57 height 7
click at [367, 256] on input "Seleccionar Archivo" at bounding box center [429, 257] width 124 height 9
type input "C:\fakepath\HIDALGO128.pdf"
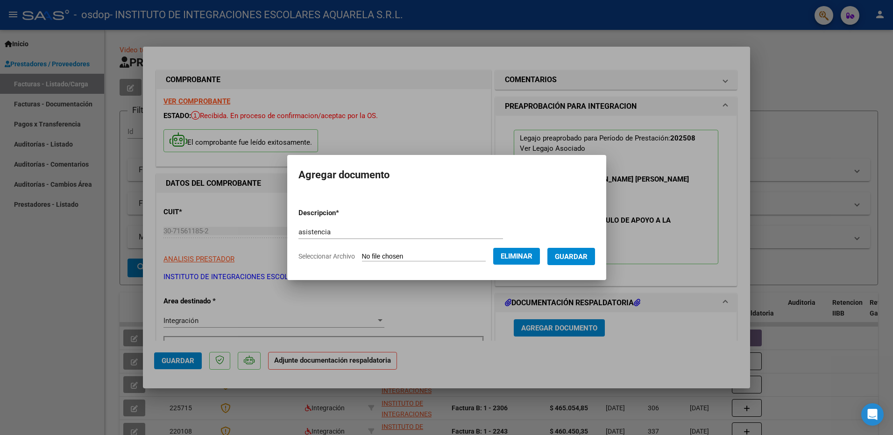
click at [582, 256] on span "Guardar" at bounding box center [571, 257] width 33 height 8
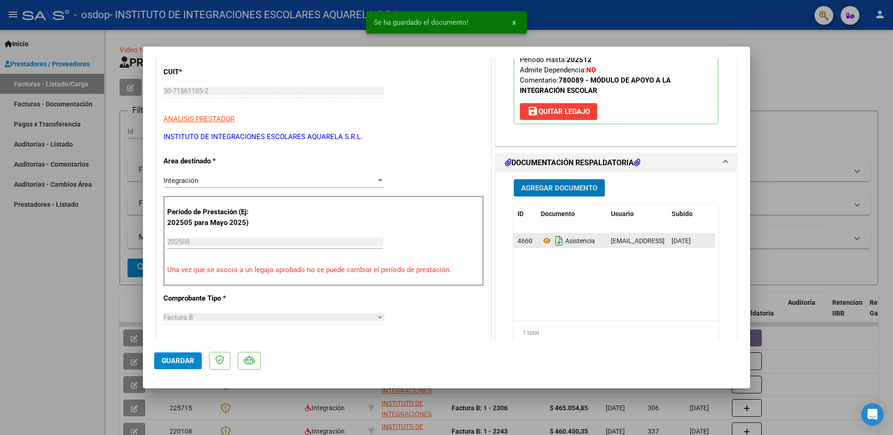
scroll to position [93, 0]
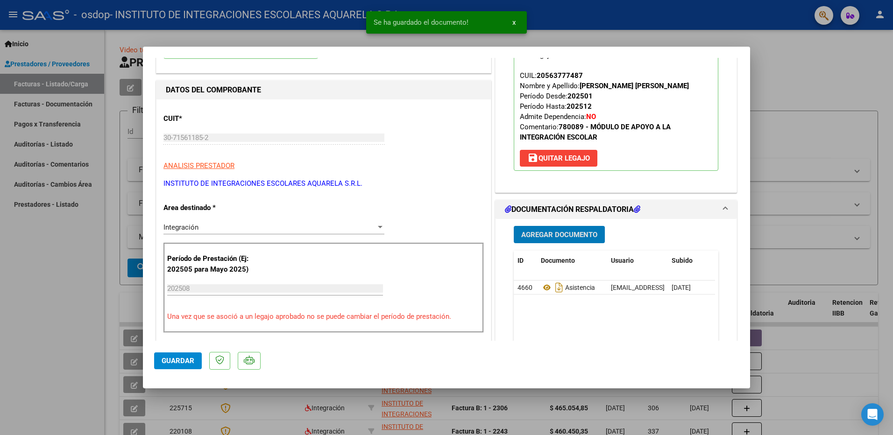
click at [549, 235] on span "Agregar Documento" at bounding box center [559, 235] width 76 height 8
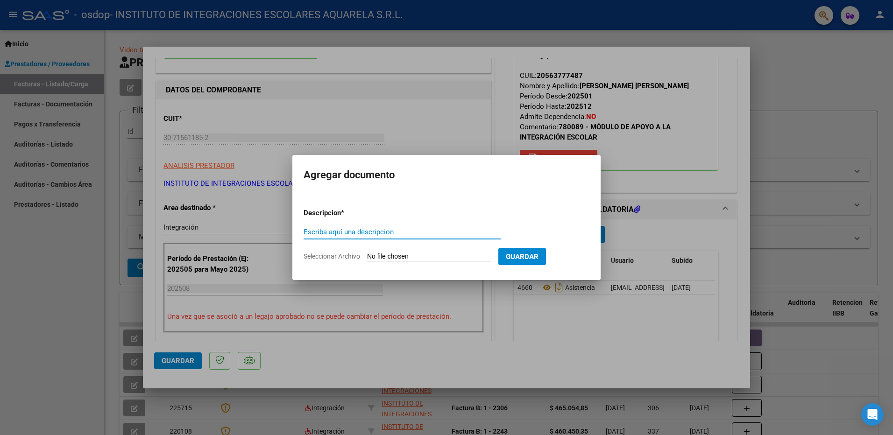
click at [338, 230] on input "Escriba aquí una descripcion" at bounding box center [402, 232] width 197 height 8
type input "autorizacion"
click at [328, 256] on span "Seleccionar Archivo" at bounding box center [332, 256] width 57 height 7
click at [367, 256] on input "Seleccionar Archivo" at bounding box center [429, 257] width 124 height 9
type input "C:\fakepath\HIDALGO134.pdf"
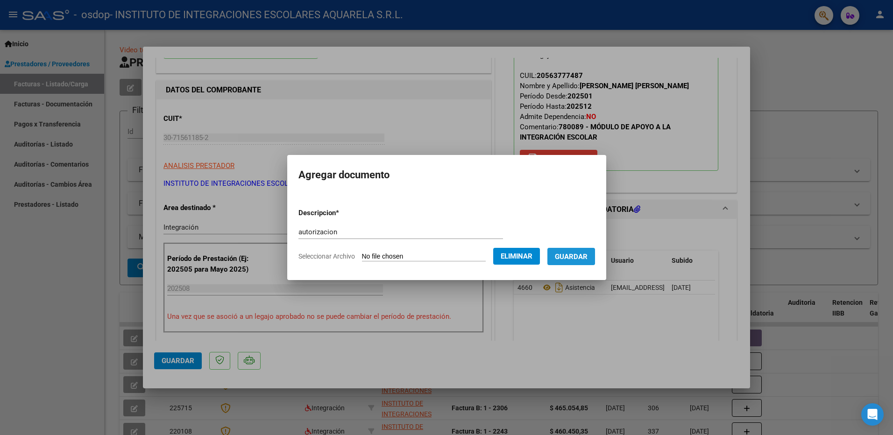
click at [582, 254] on span "Guardar" at bounding box center [571, 257] width 33 height 8
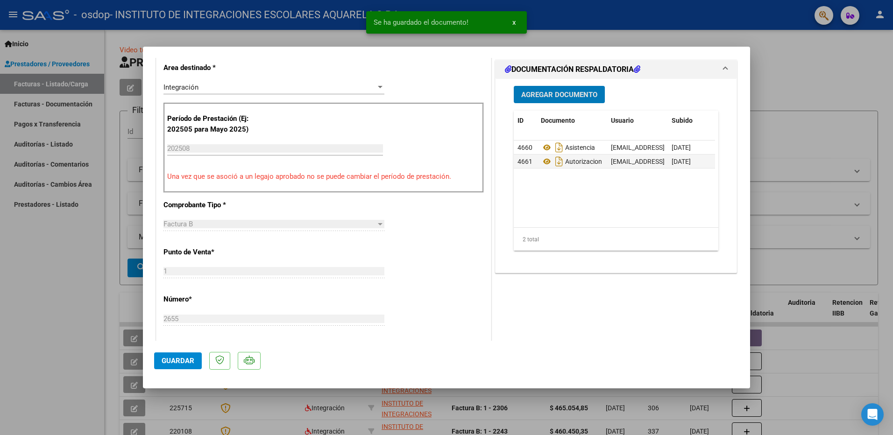
scroll to position [280, 0]
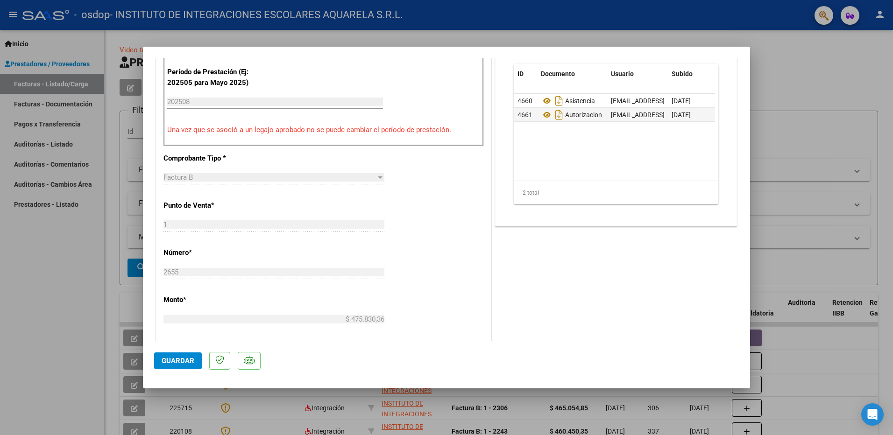
click at [174, 362] on span "Guardar" at bounding box center [178, 361] width 33 height 8
click at [512, 21] on span "x" at bounding box center [513, 22] width 3 height 8
click at [0, 358] on html "menu - osdop - INSTITUTO DE INTEGRACIONES ESCOLARES AQUARELA S.R.L. person Inic…" at bounding box center [446, 217] width 893 height 435
click at [179, 361] on span "Guardar" at bounding box center [178, 361] width 33 height 8
click at [514, 21] on span "x" at bounding box center [513, 22] width 3 height 8
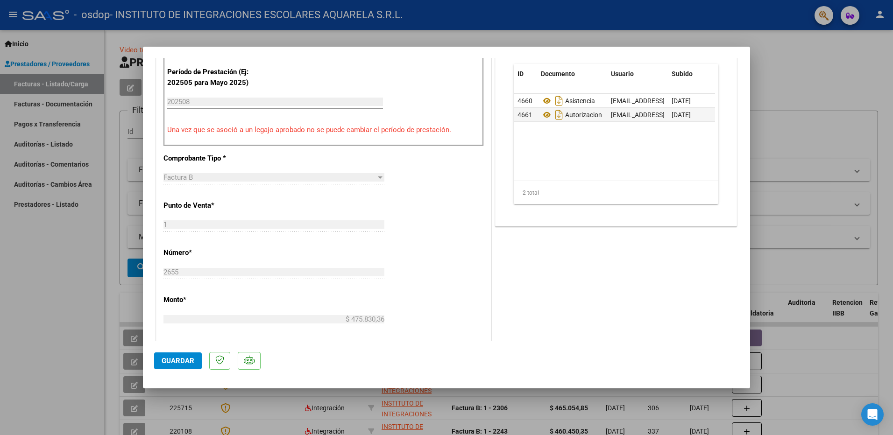
drag, startPoint x: 42, startPoint y: 245, endPoint x: 53, endPoint y: 253, distance: 13.6
click at [43, 245] on div at bounding box center [446, 217] width 893 height 435
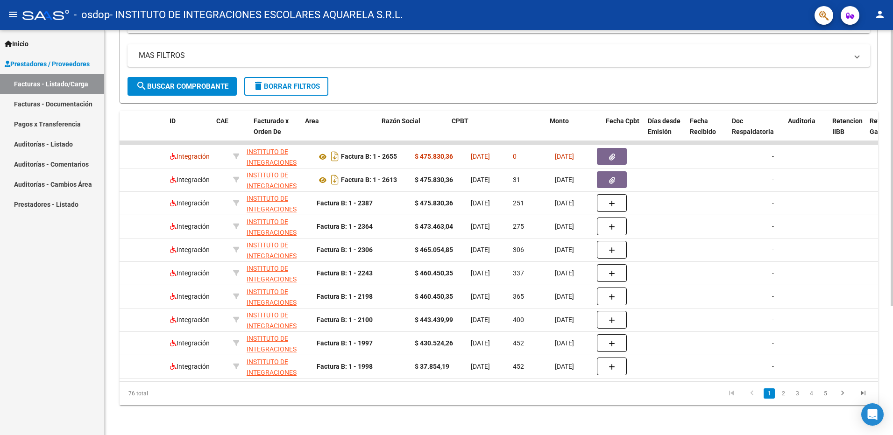
scroll to position [0, 0]
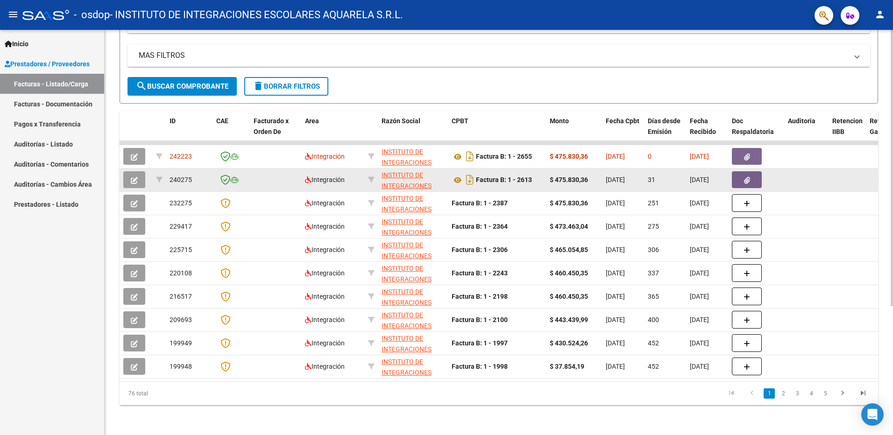
click at [746, 177] on icon "button" at bounding box center [747, 180] width 6 height 7
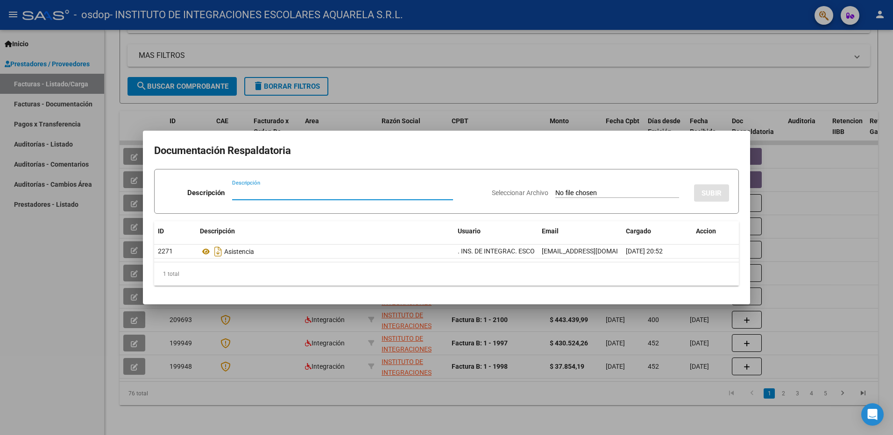
click at [245, 197] on input "Descripción" at bounding box center [342, 193] width 221 height 8
type input "autorizacion"
click at [554, 187] on div "Seleccionar Archivo SUBIR" at bounding box center [610, 191] width 237 height 28
click at [555, 193] on input "Seleccionar Archivo" at bounding box center [617, 193] width 124 height 9
type input "C:\fakepath\HIDALGO134.pdf"
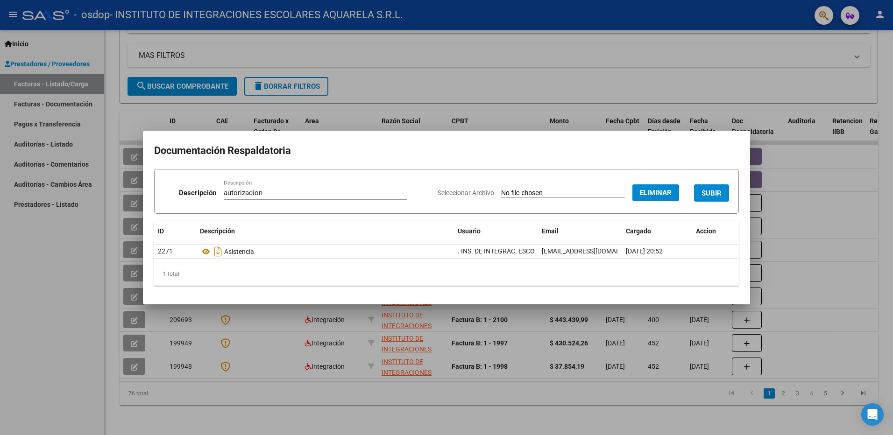
click at [712, 192] on span "SUBIR" at bounding box center [711, 193] width 20 height 8
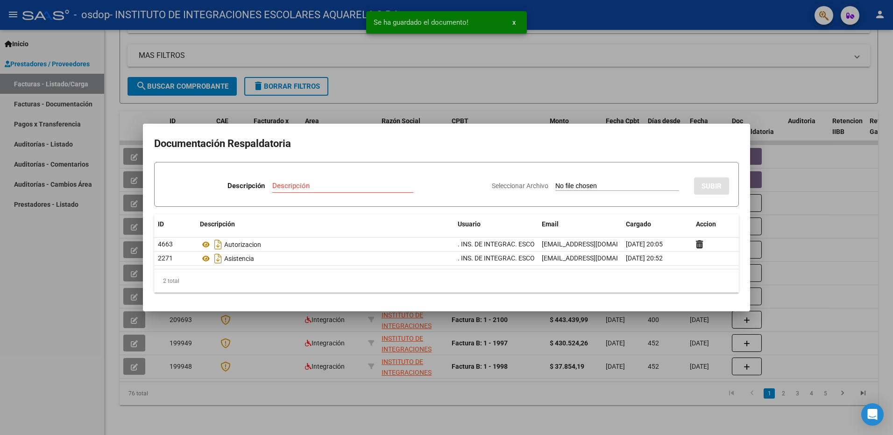
click at [836, 189] on div at bounding box center [446, 217] width 893 height 435
